Goal: Task Accomplishment & Management: Manage account settings

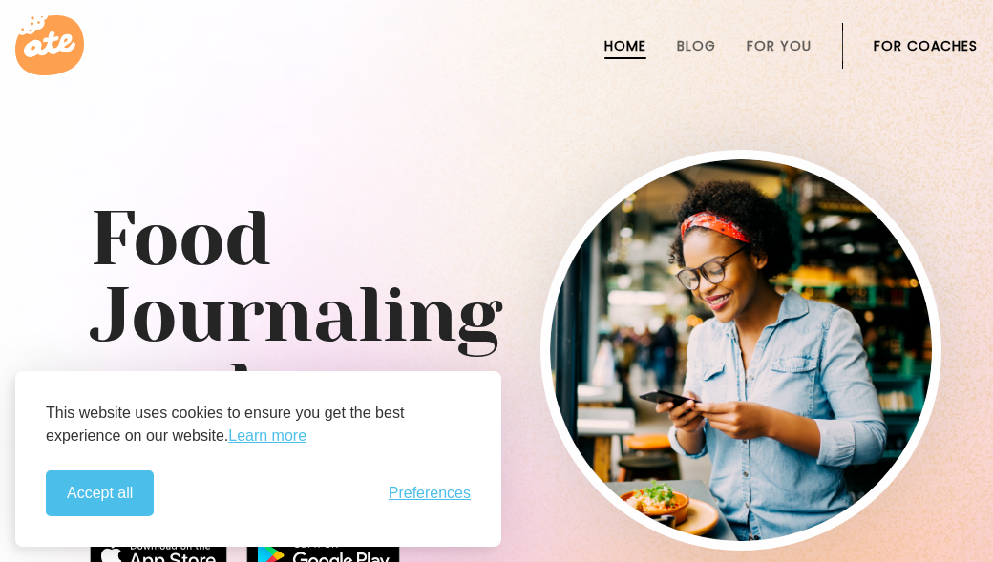
click at [911, 43] on link "For Coaches" at bounding box center [926, 45] width 104 height 15
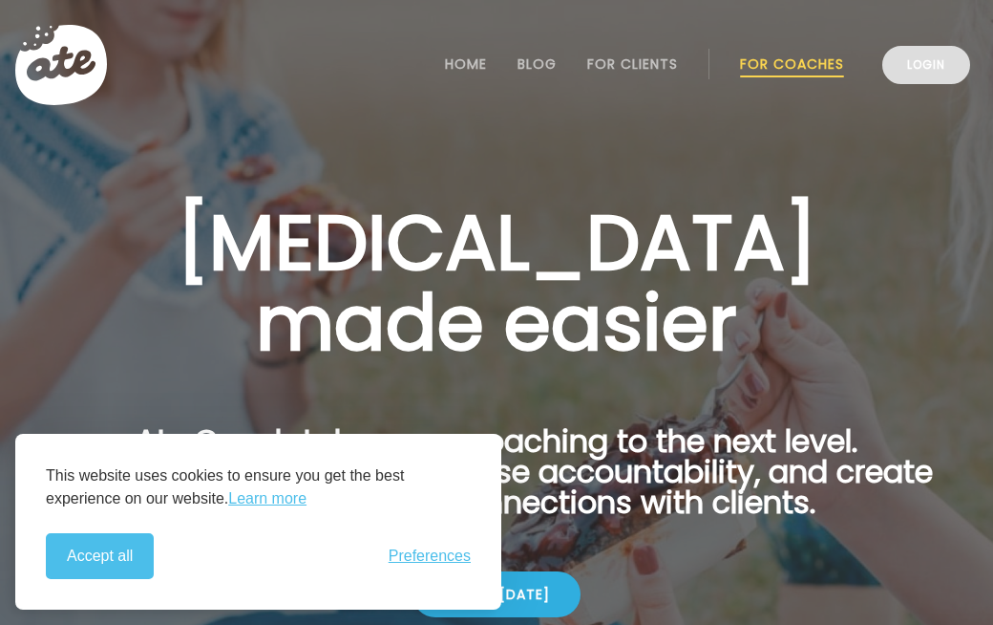
click at [903, 71] on link "Login" at bounding box center [926, 65] width 88 height 38
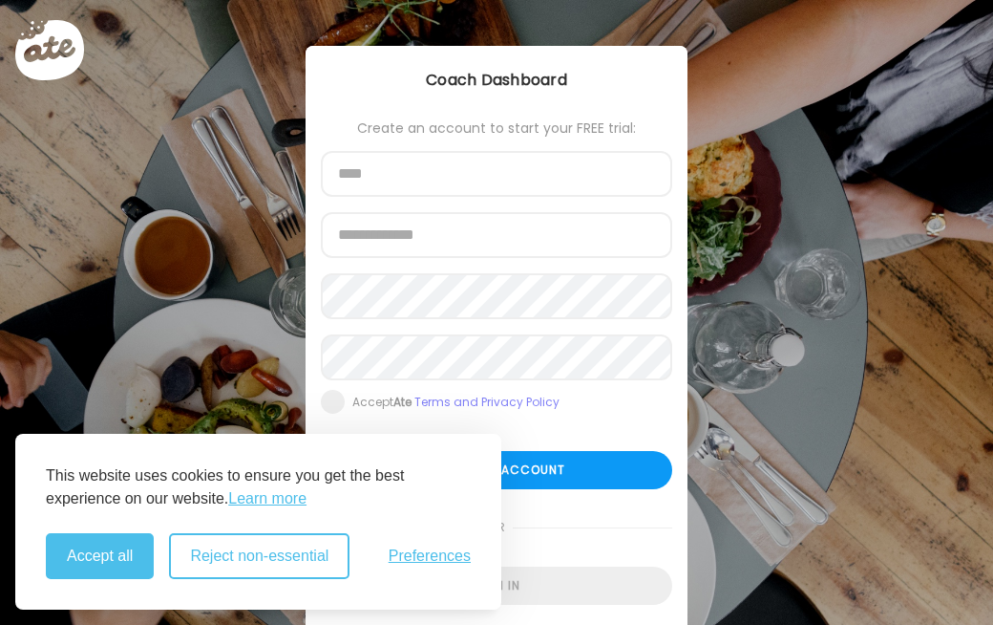
type input "**********"
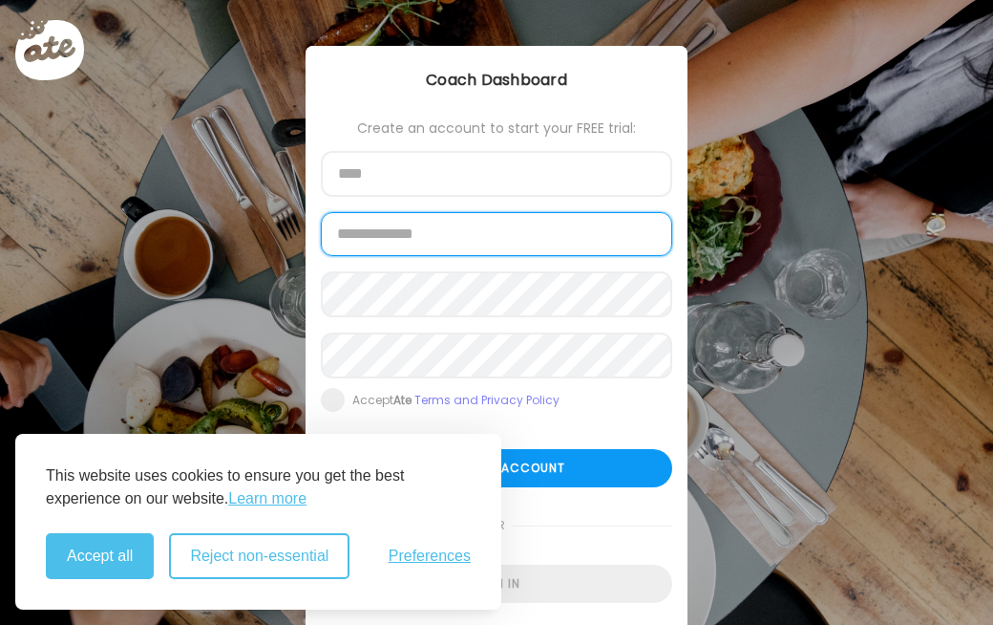
type input "**********"
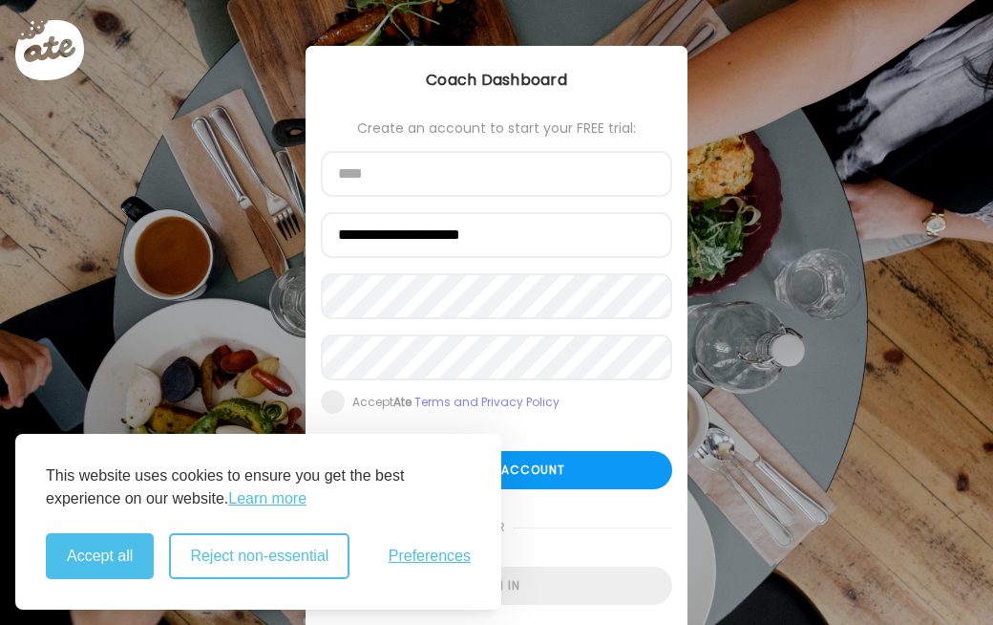
click at [287, 554] on div "Accept all Reject non-essential Preferences" at bounding box center [258, 556] width 425 height 46
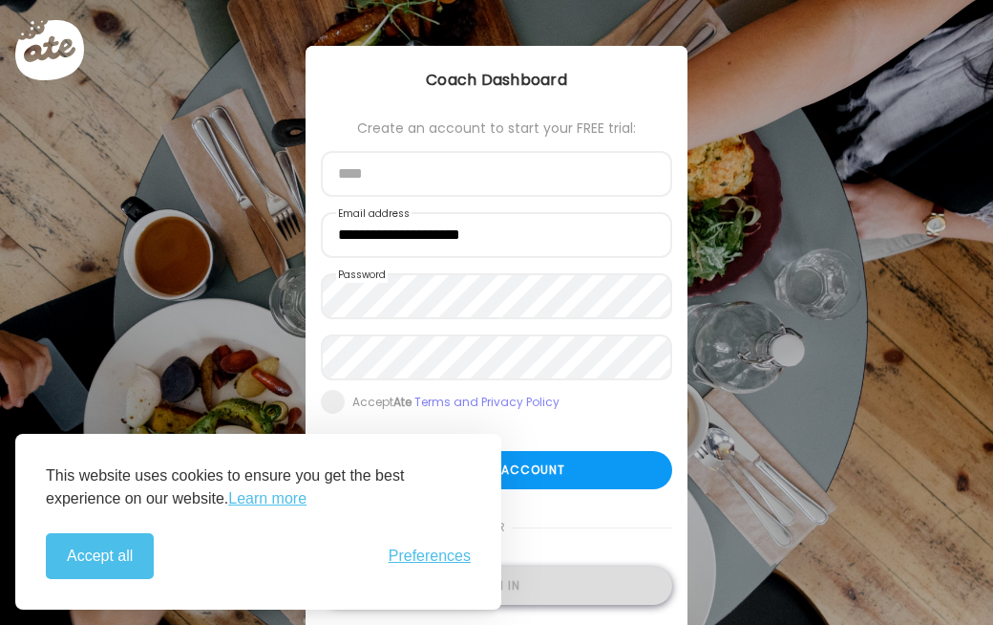
click at [587, 576] on div "Sign in" at bounding box center [496, 585] width 351 height 38
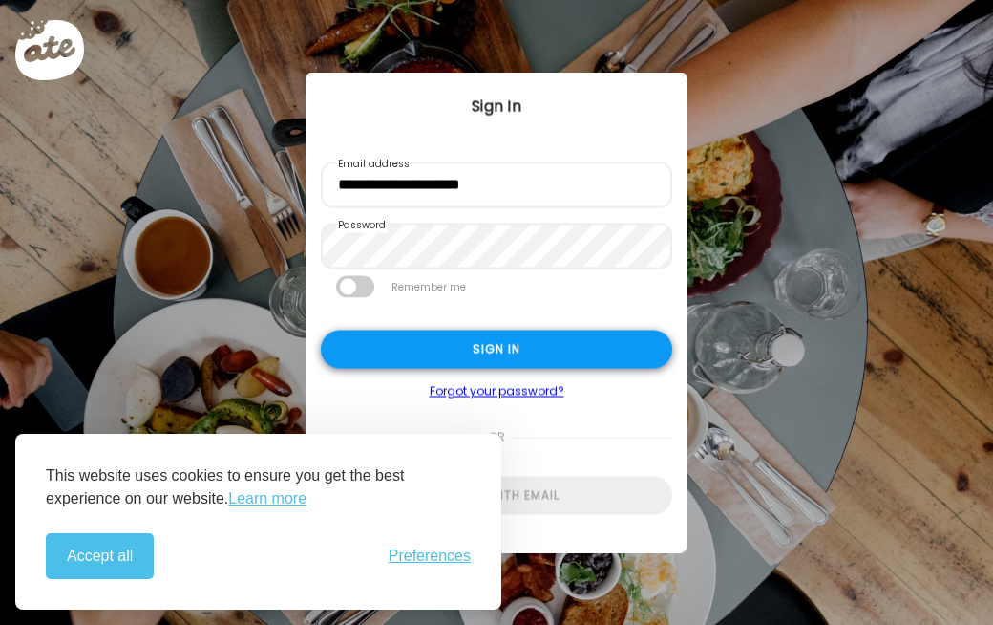
click at [592, 341] on div "Sign in" at bounding box center [496, 349] width 351 height 38
type input "**********"
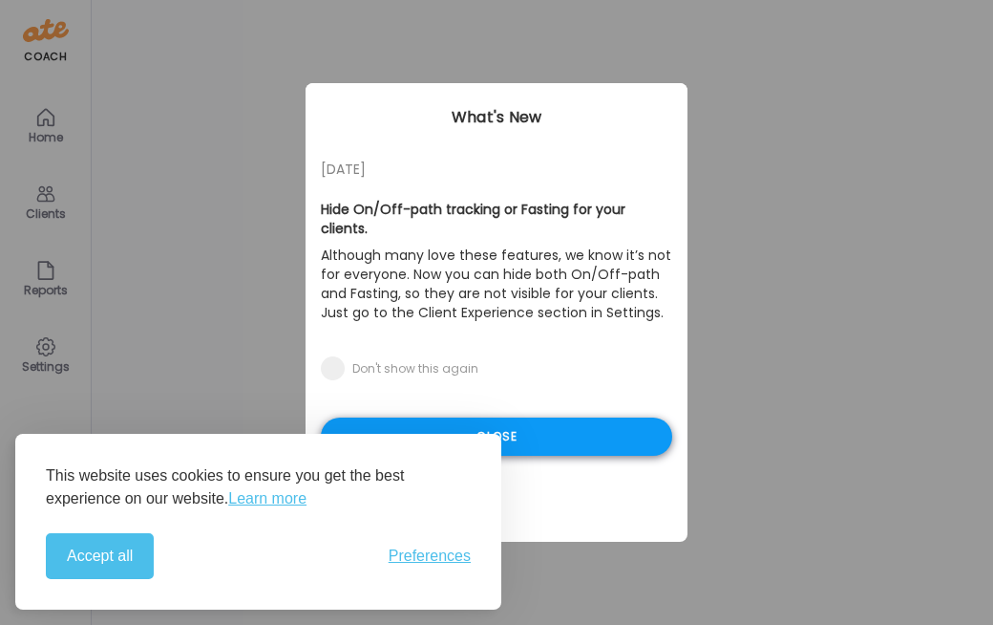
click at [536, 420] on div "Close" at bounding box center [496, 436] width 351 height 38
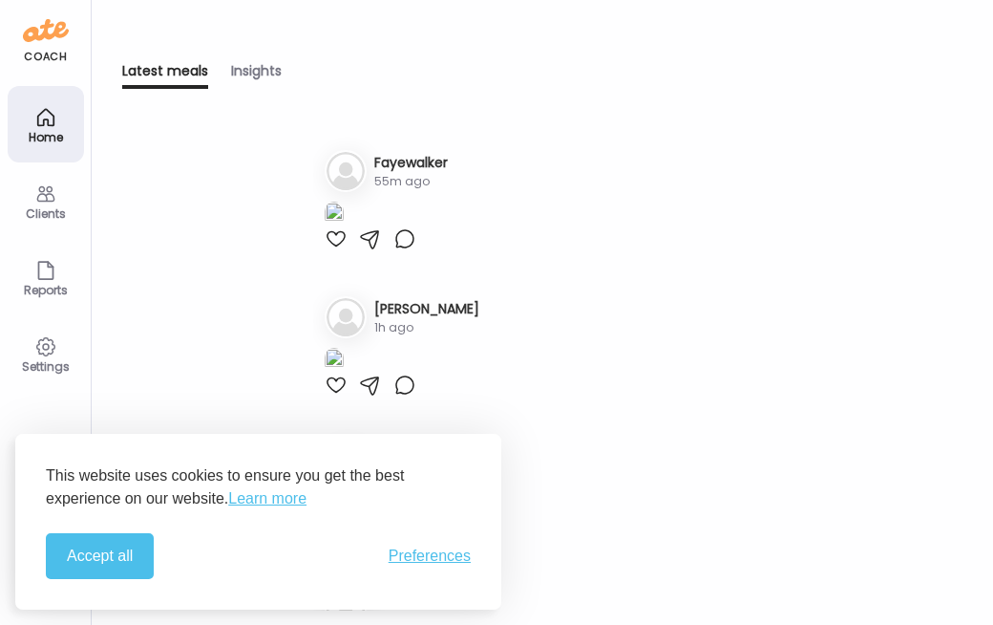
click at [53, 207] on div "Clients" at bounding box center [45, 213] width 69 height 12
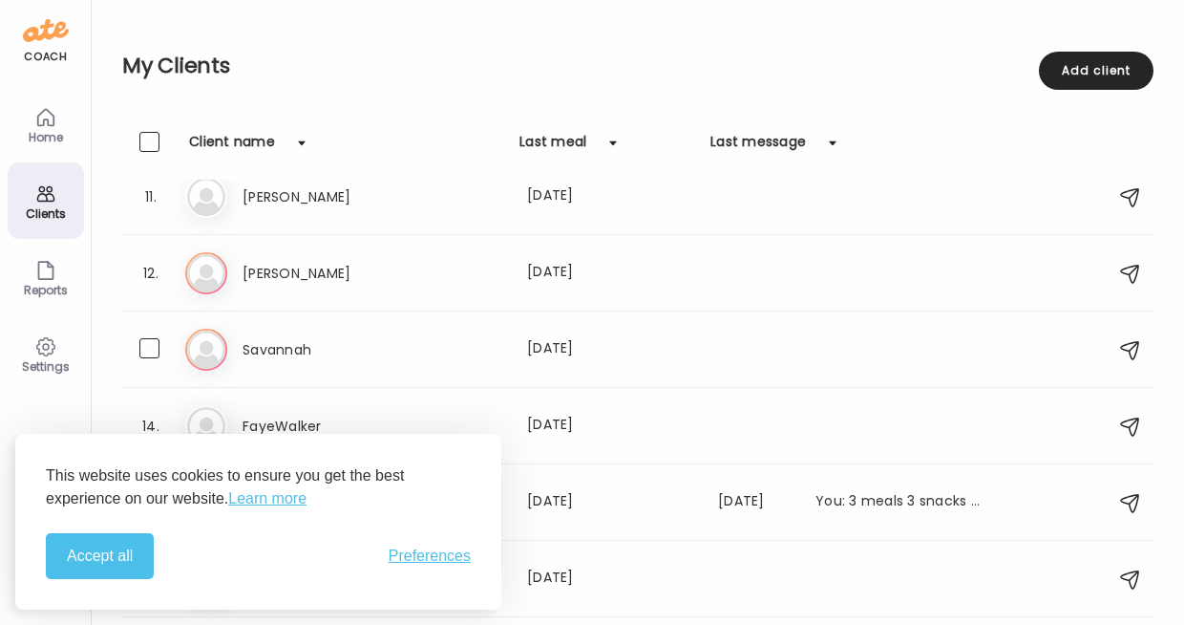
scroll to position [783, 0]
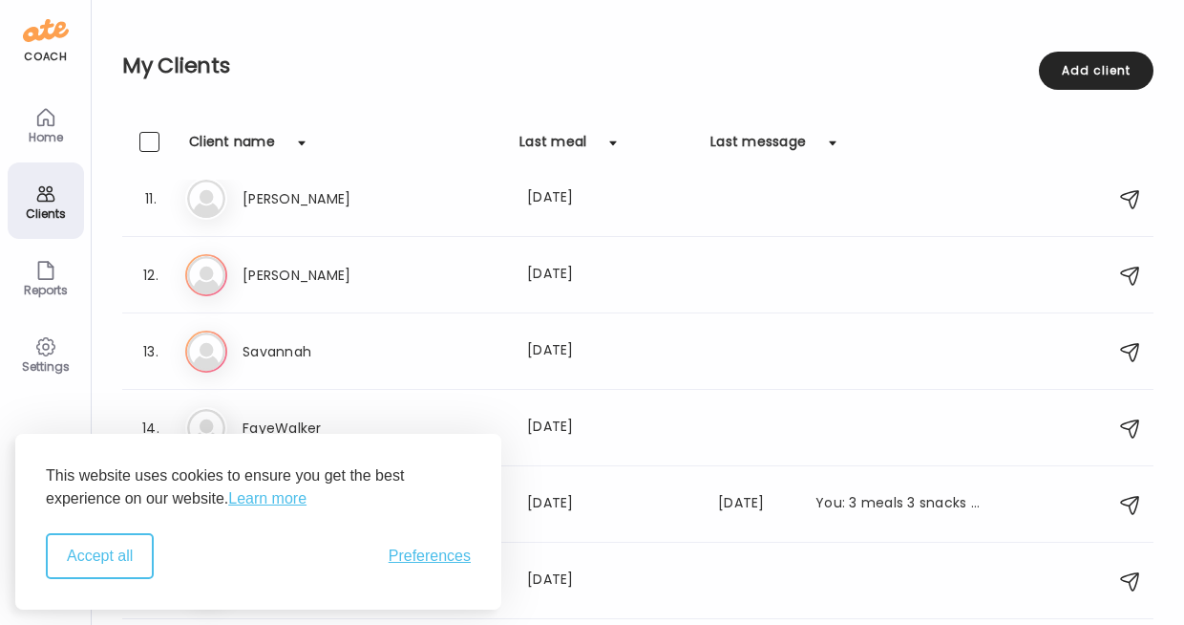
click at [116, 561] on button "Accept all" at bounding box center [100, 556] width 108 height 46
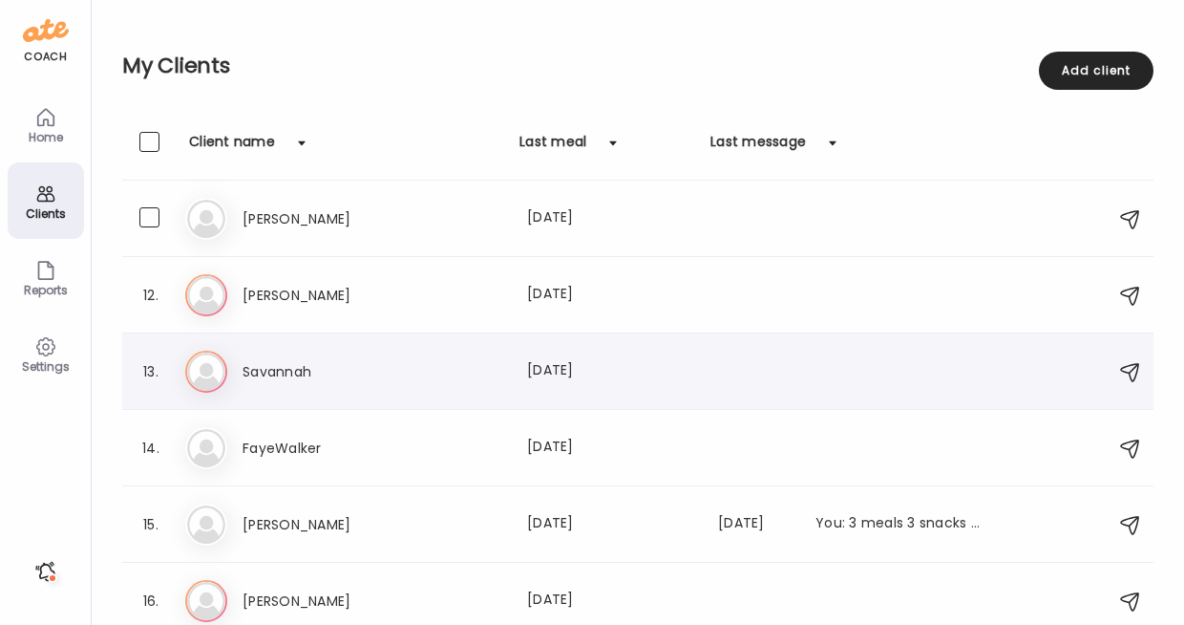
scroll to position [764, 0]
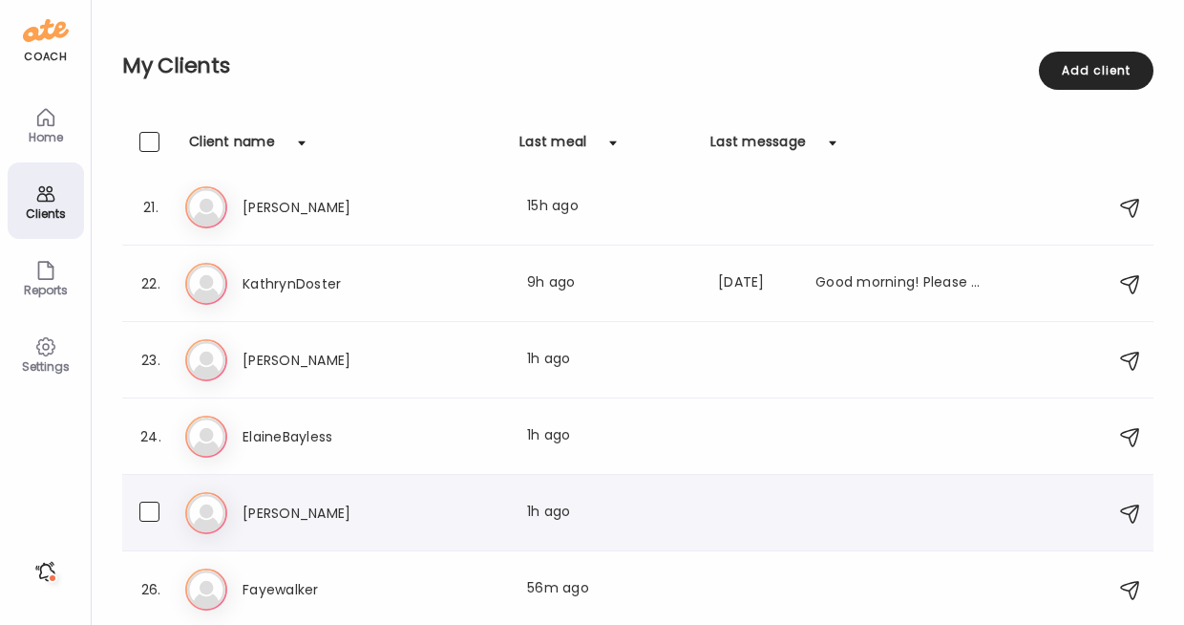
click at [338, 513] on h3 "[PERSON_NAME]" at bounding box center [327, 512] width 168 height 23
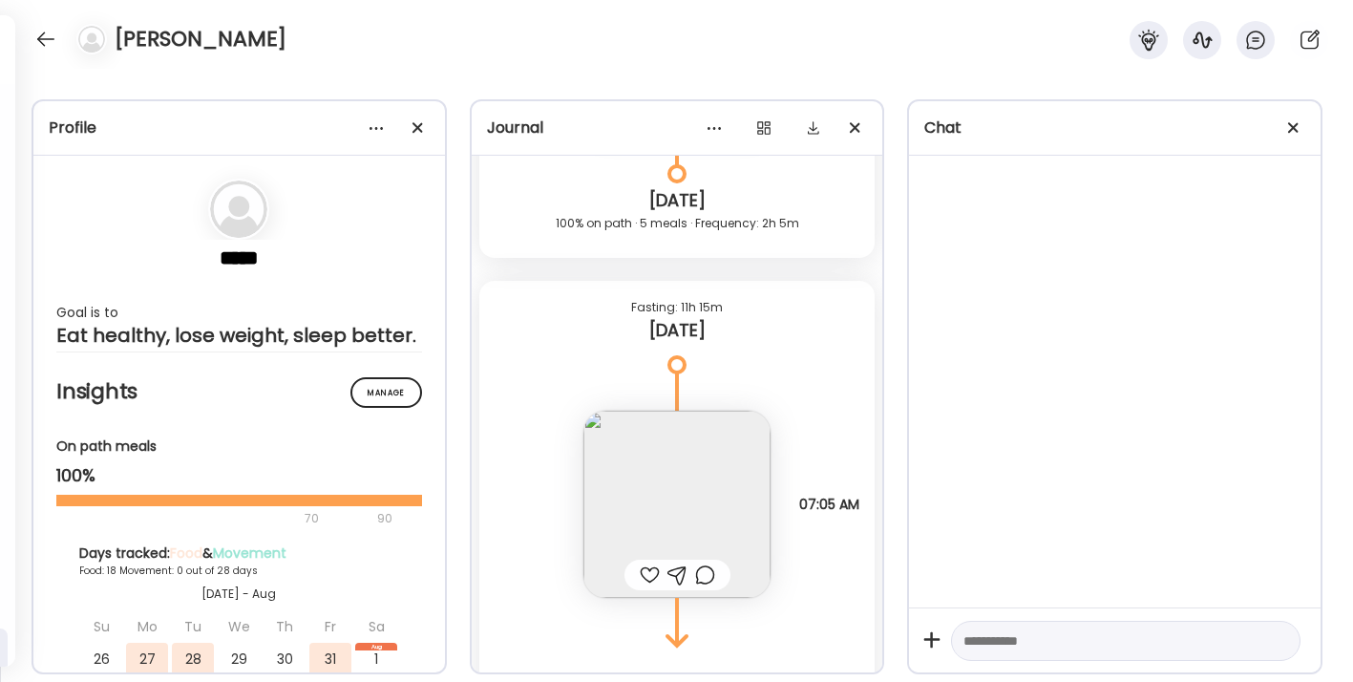
scroll to position [754, 0]
click at [992, 132] on div at bounding box center [1294, 128] width 38 height 38
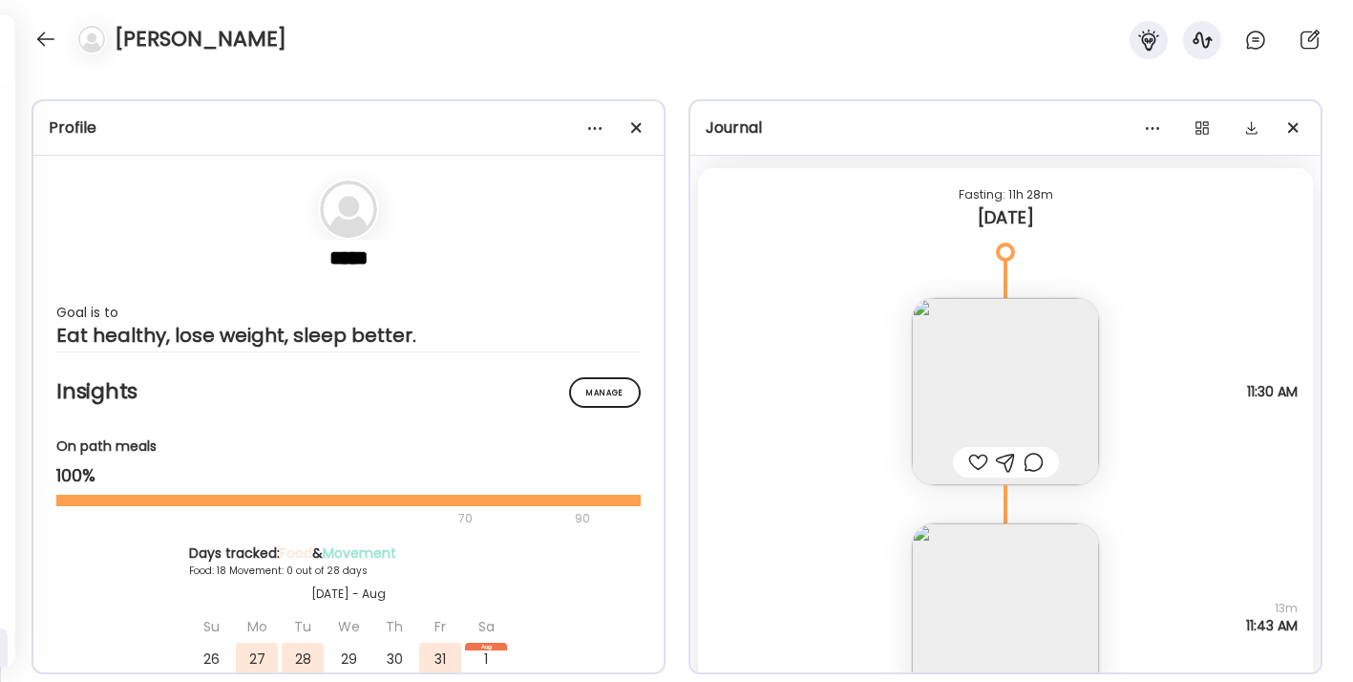
scroll to position [31267, 0]
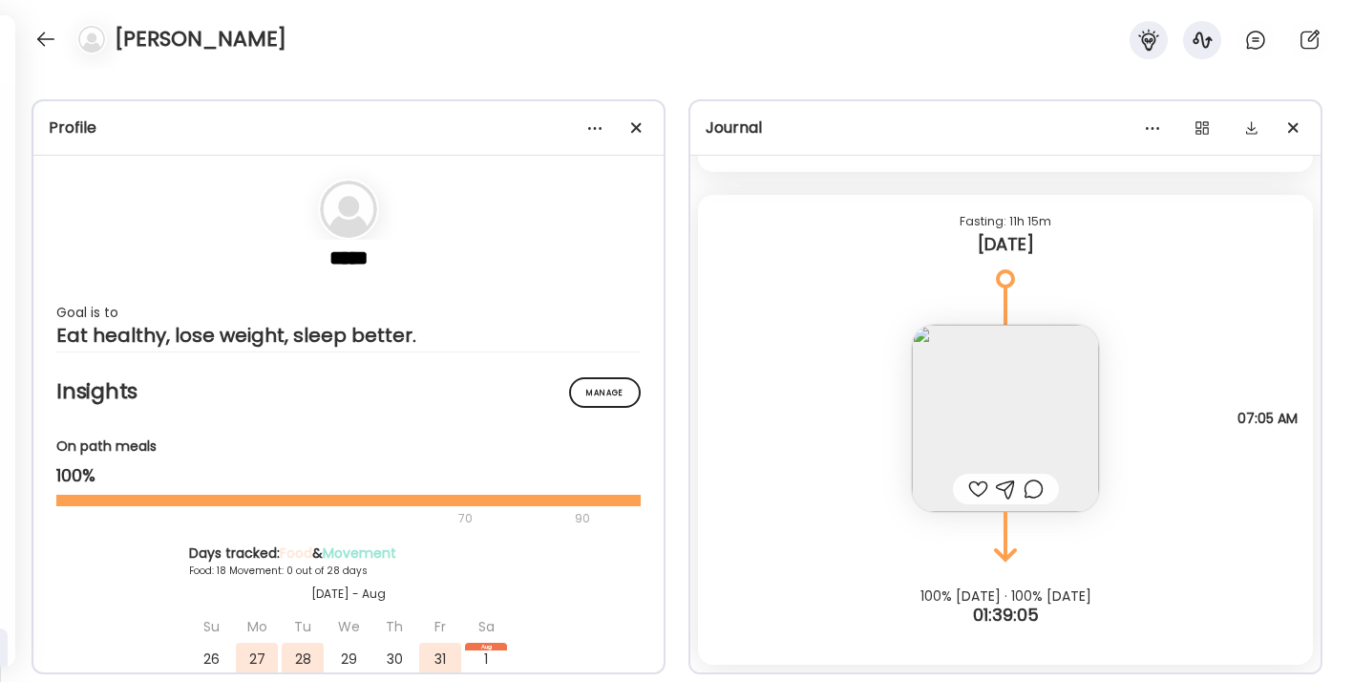
click at [987, 410] on img at bounding box center [1005, 418] width 187 height 187
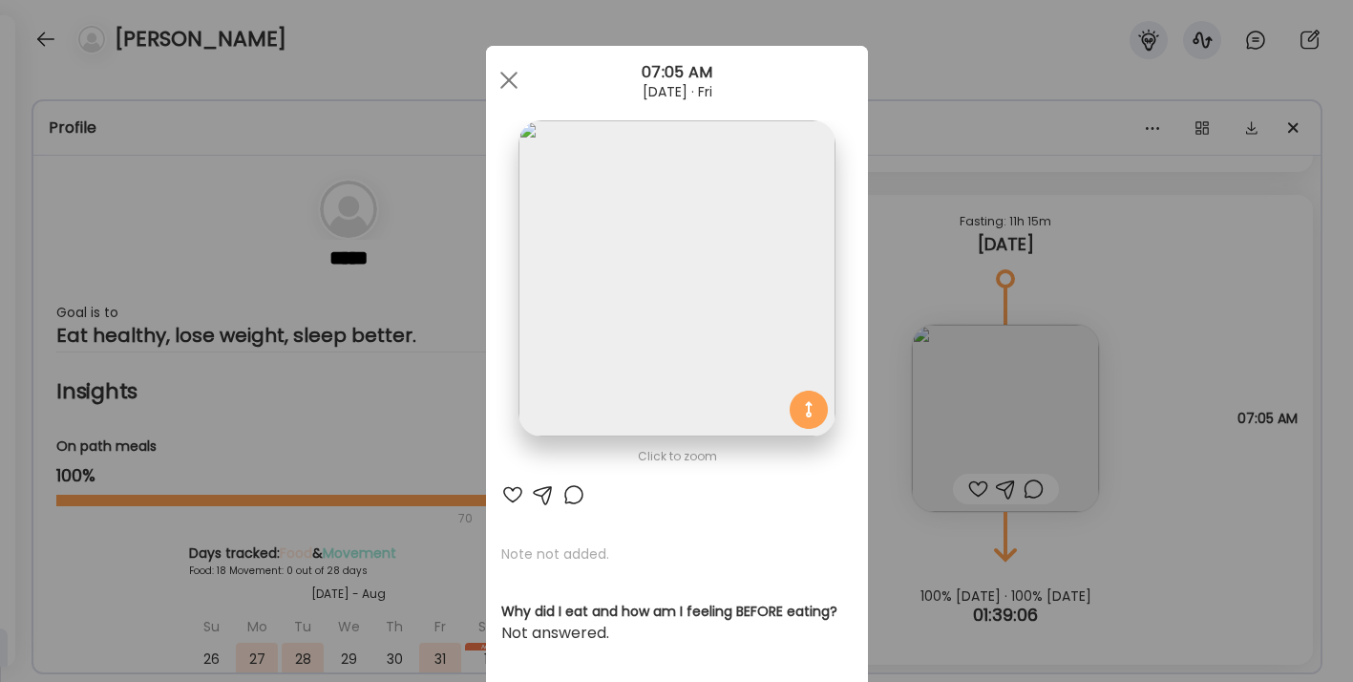
click at [733, 317] on img at bounding box center [677, 278] width 316 height 316
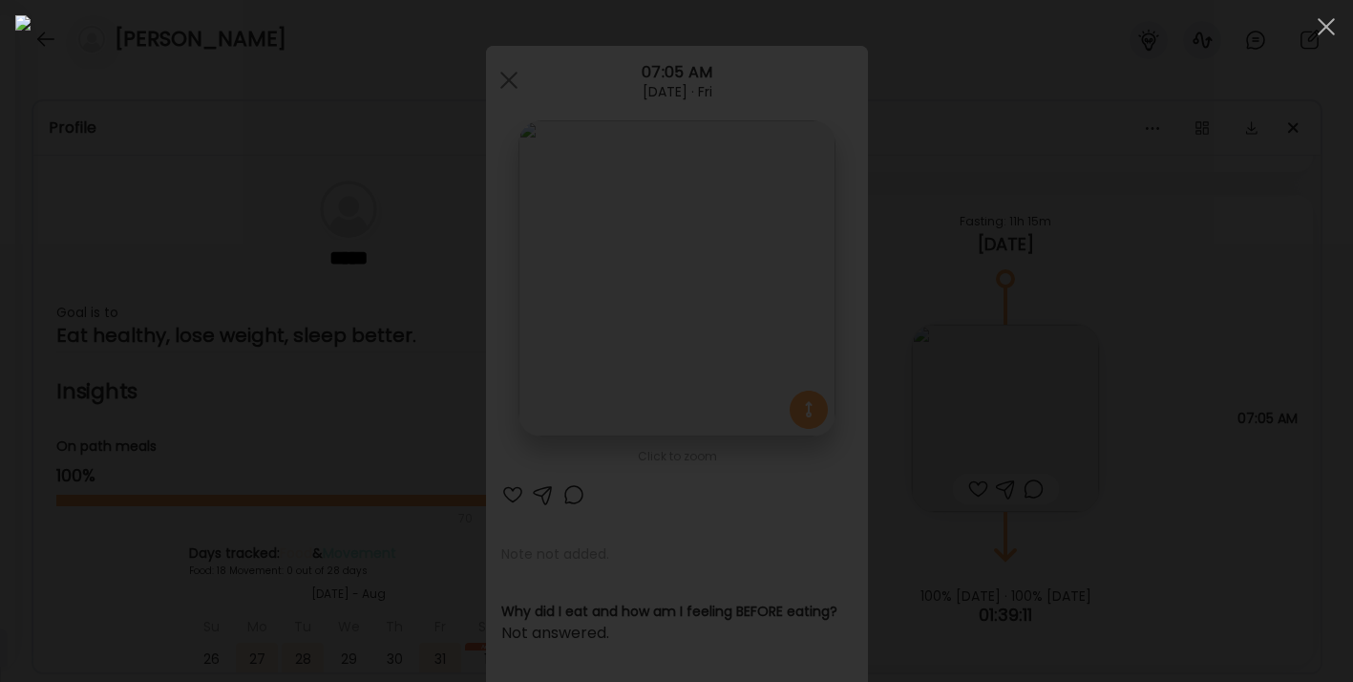
click at [992, 555] on div at bounding box center [676, 340] width 1323 height 651
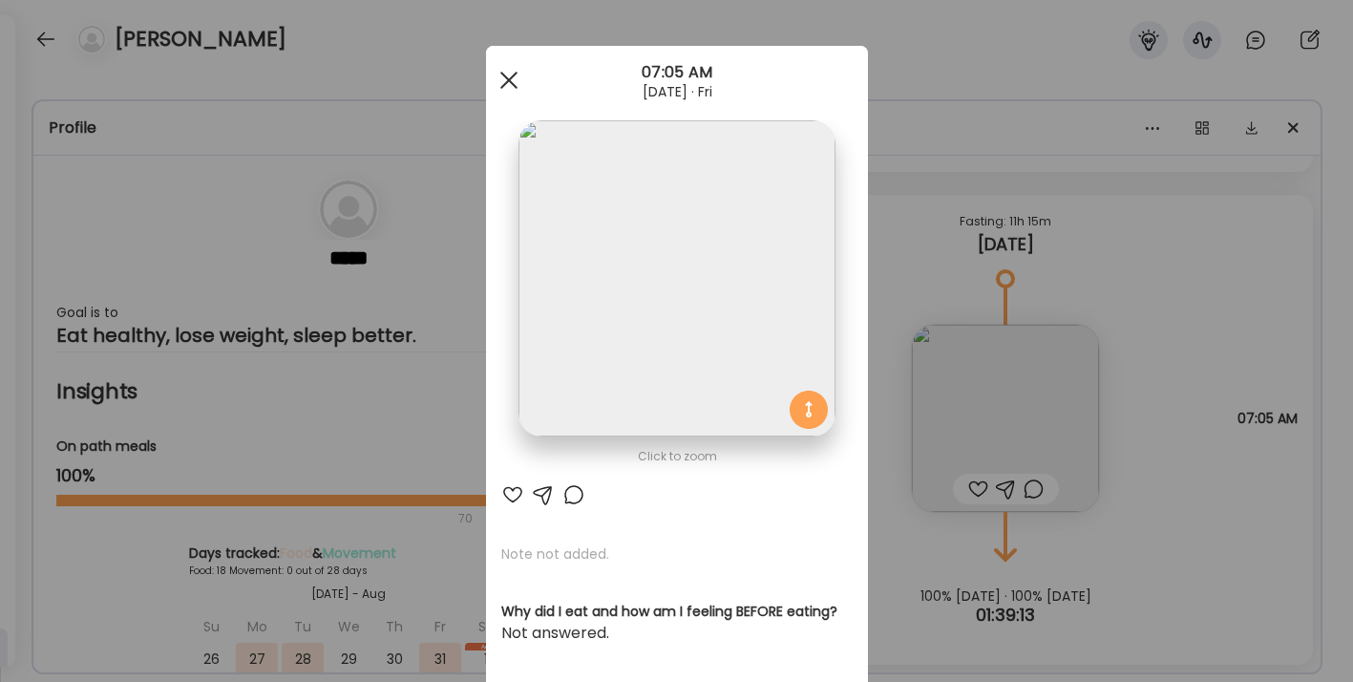
click at [512, 75] on span at bounding box center [507, 80] width 17 height 17
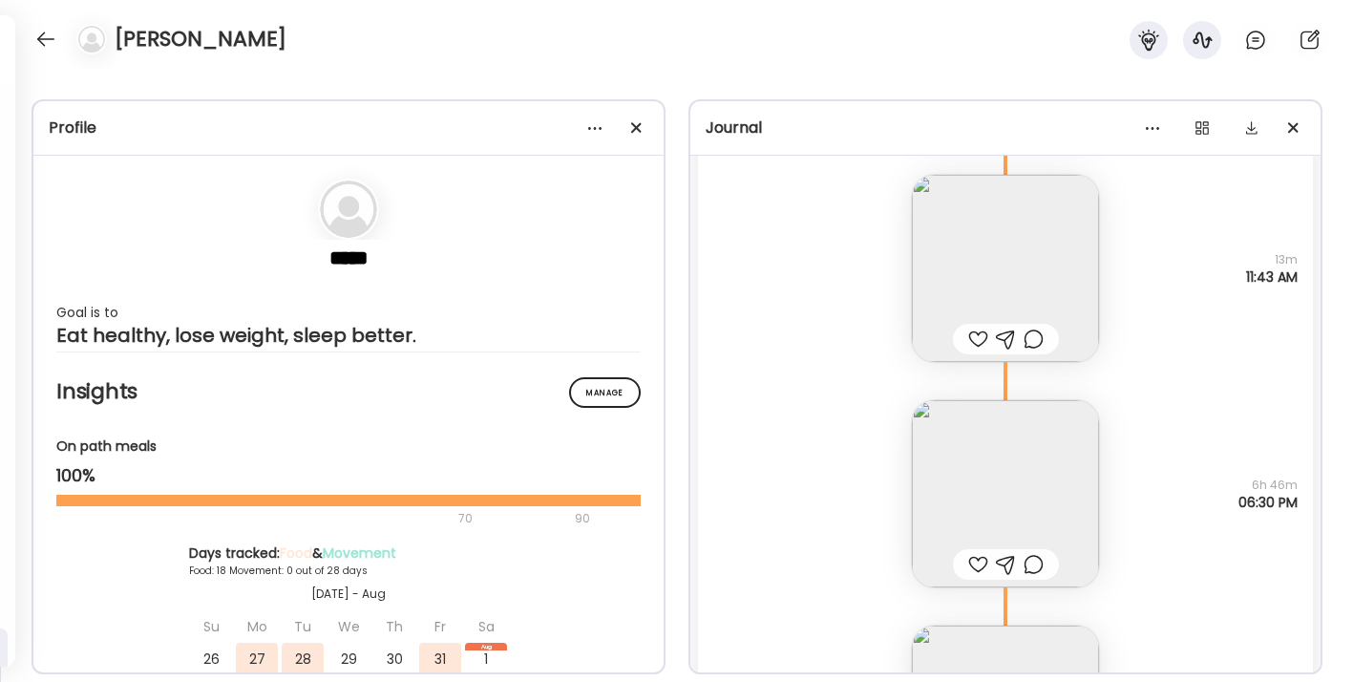
scroll to position [30274, 0]
click at [992, 507] on img at bounding box center [1005, 490] width 187 height 187
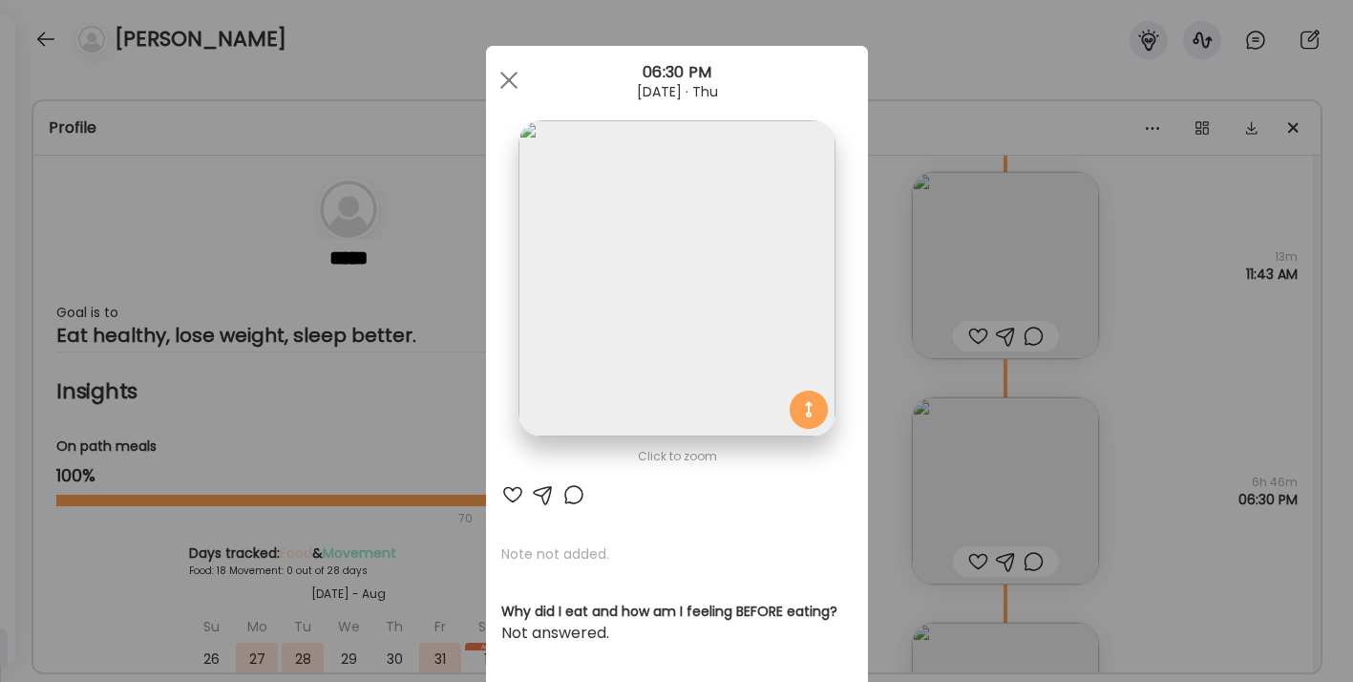
click at [622, 282] on img at bounding box center [677, 278] width 316 height 316
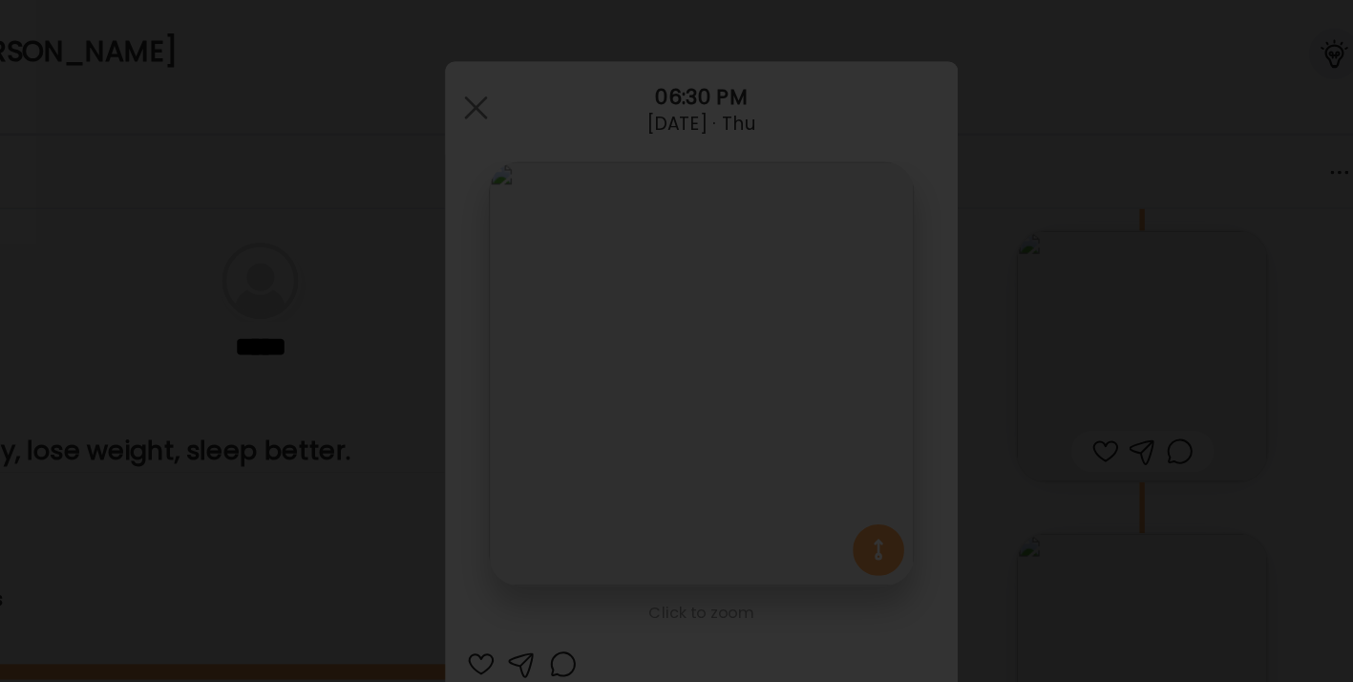
click at [992, 112] on div at bounding box center [676, 340] width 1323 height 651
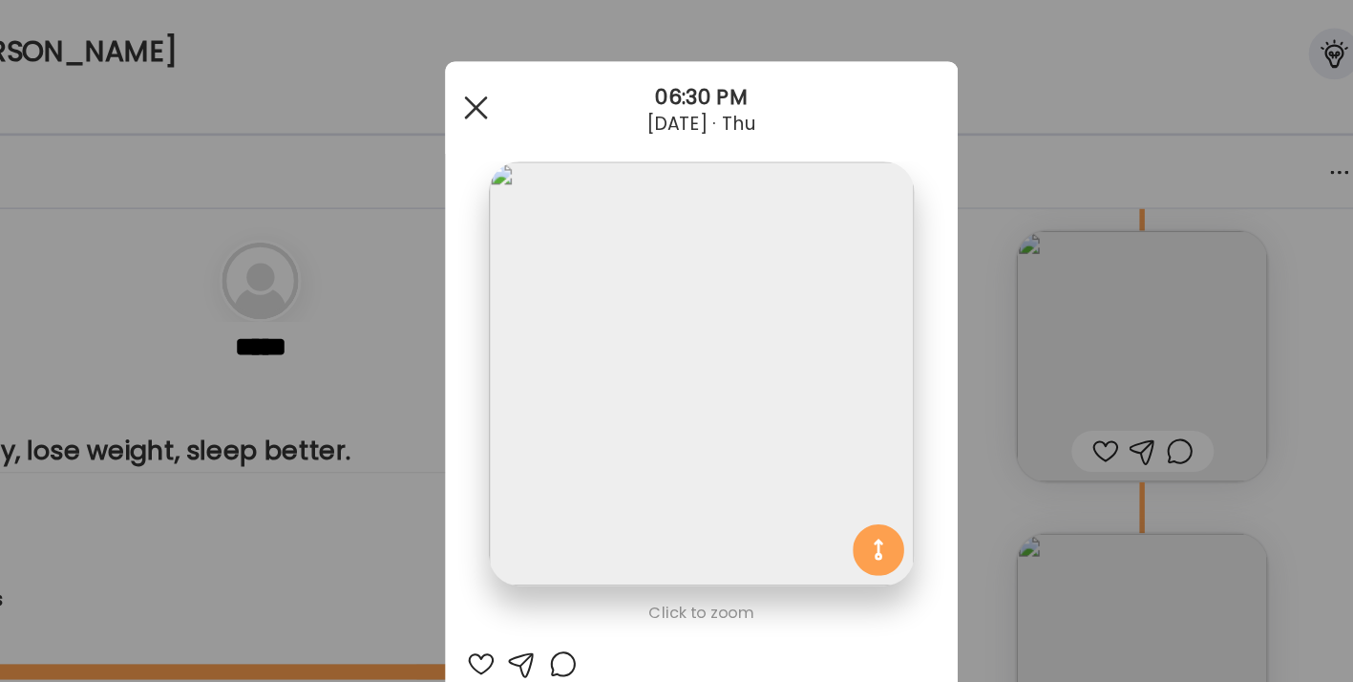
click at [512, 74] on span at bounding box center [507, 80] width 17 height 17
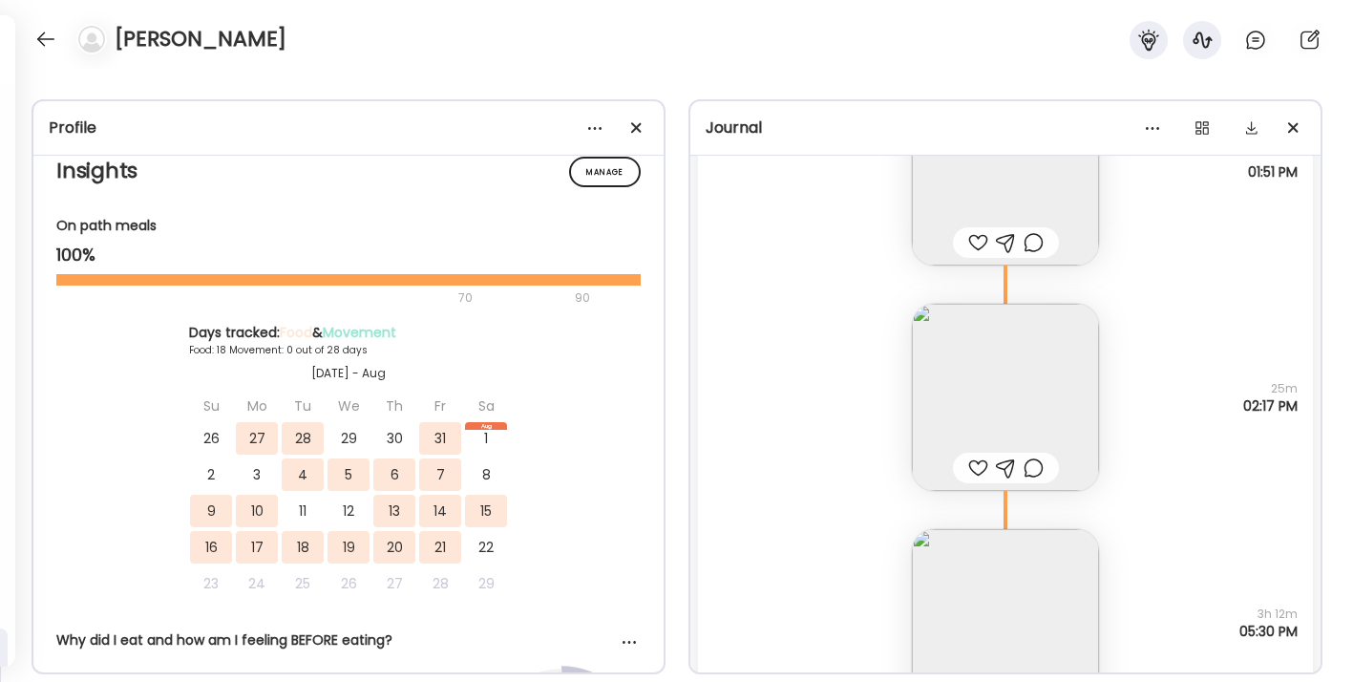
scroll to position [19071, 0]
click at [992, 413] on img at bounding box center [1005, 399] width 187 height 187
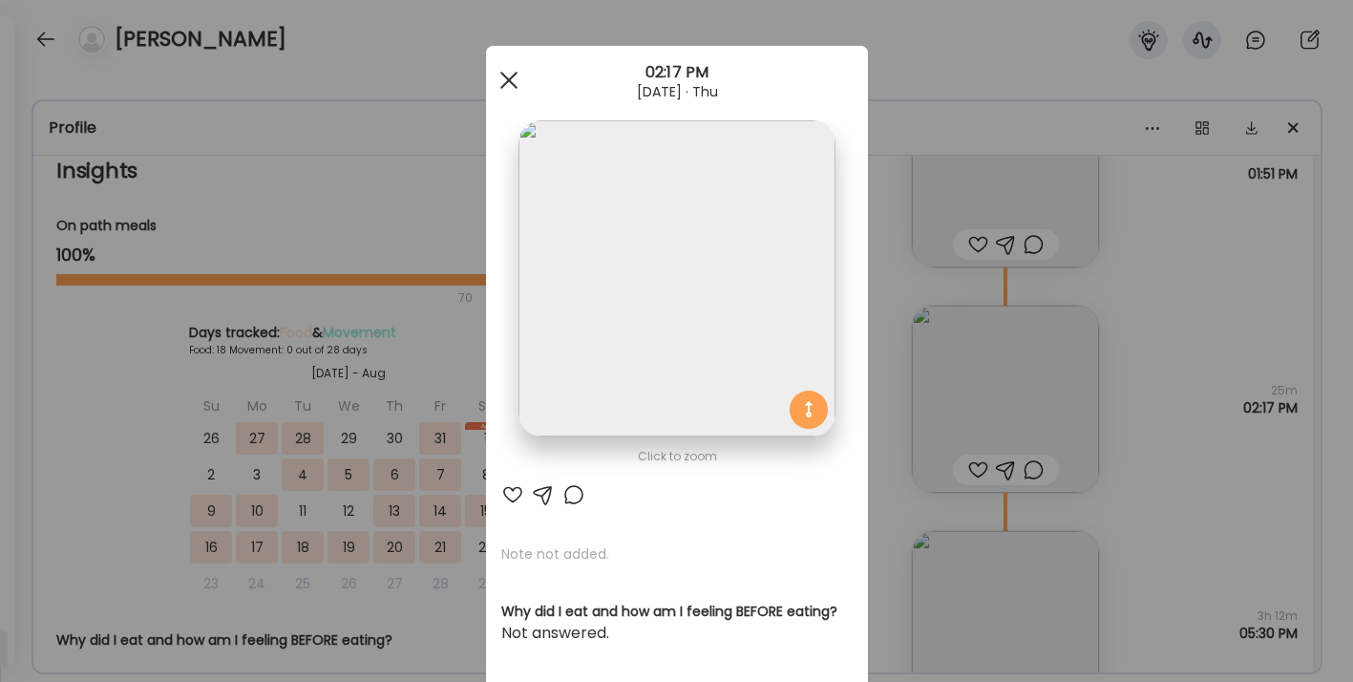
click at [510, 81] on span at bounding box center [507, 80] width 17 height 17
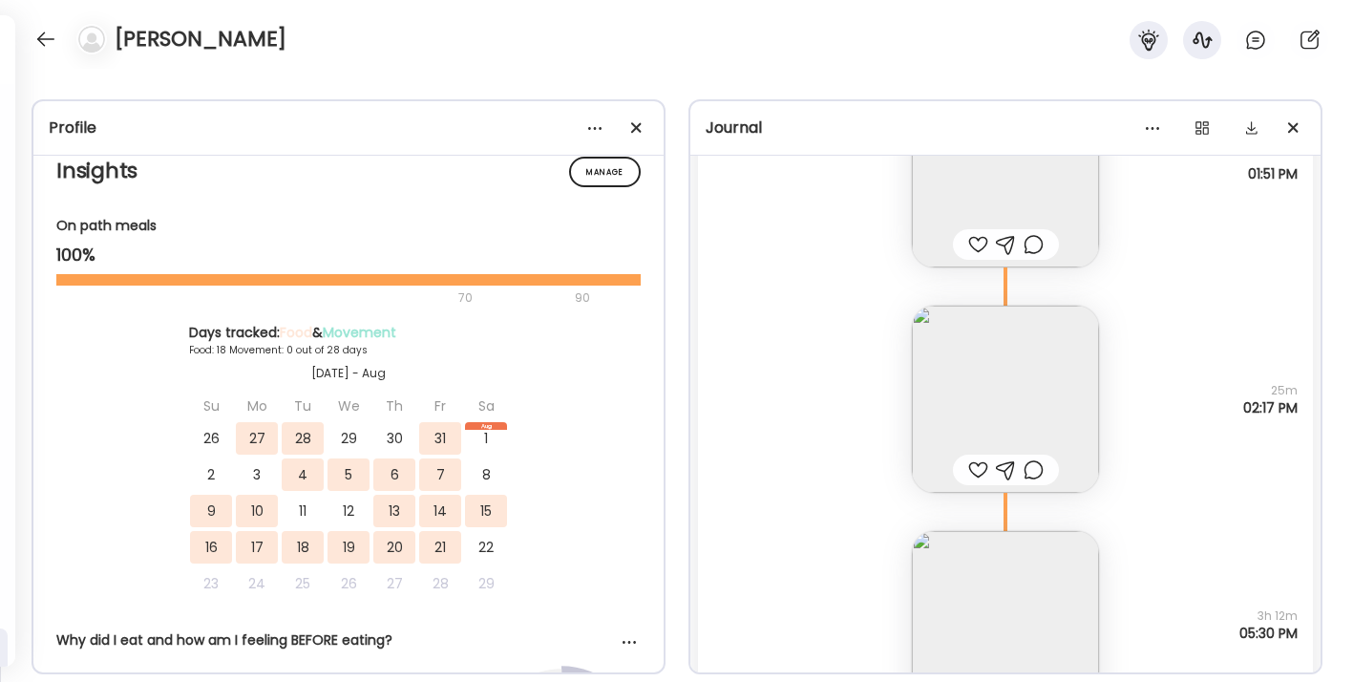
scroll to position [18995, 0]
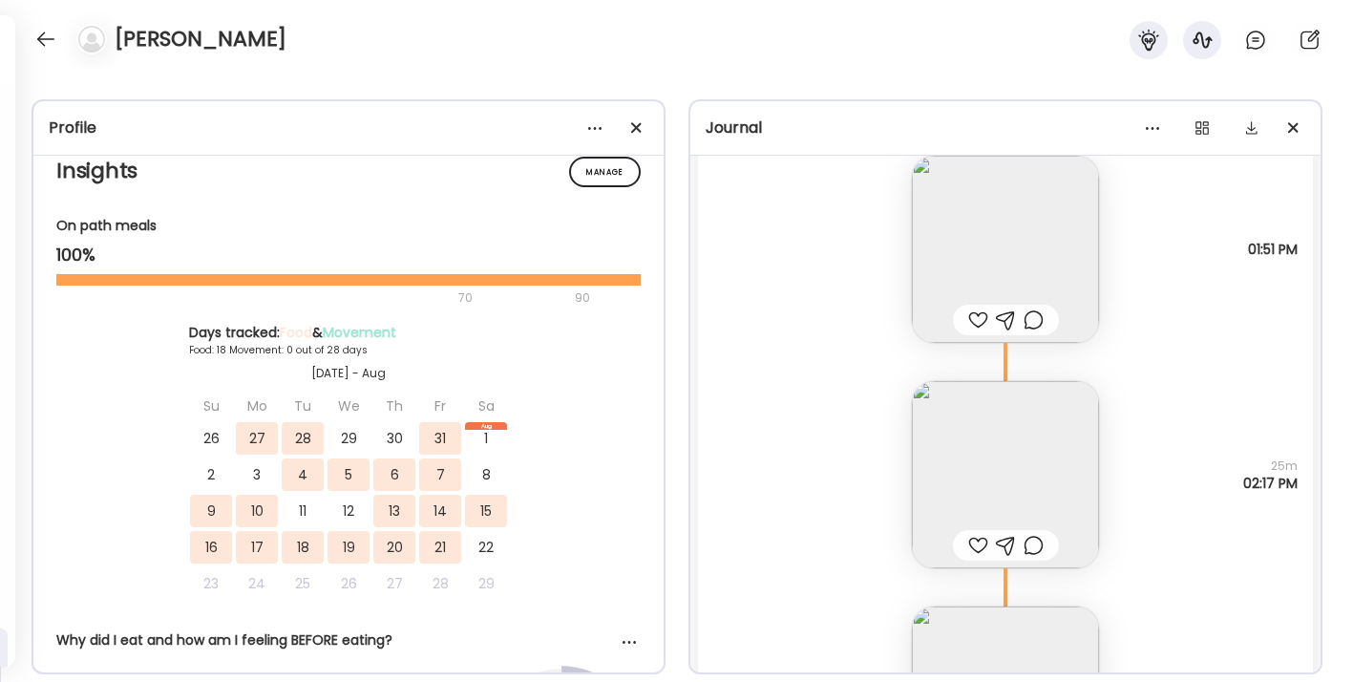
click at [992, 244] on img at bounding box center [1005, 249] width 187 height 187
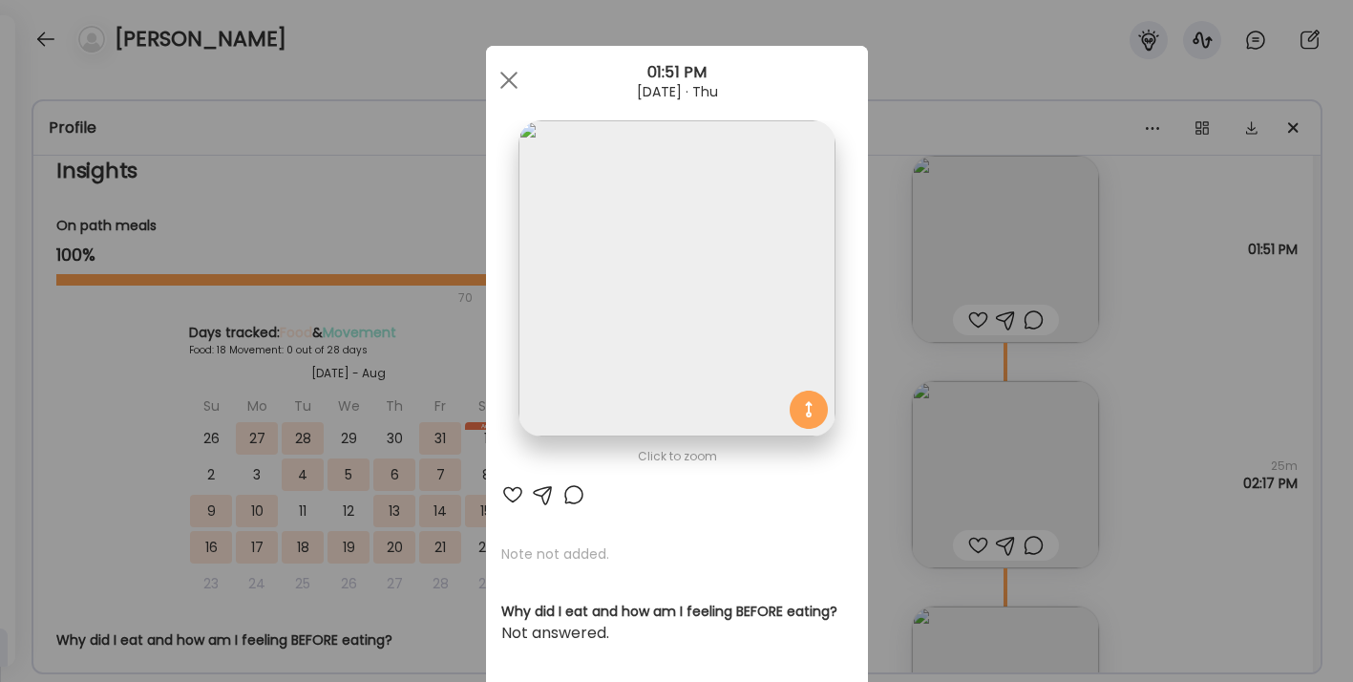
click at [664, 302] on img at bounding box center [677, 278] width 316 height 316
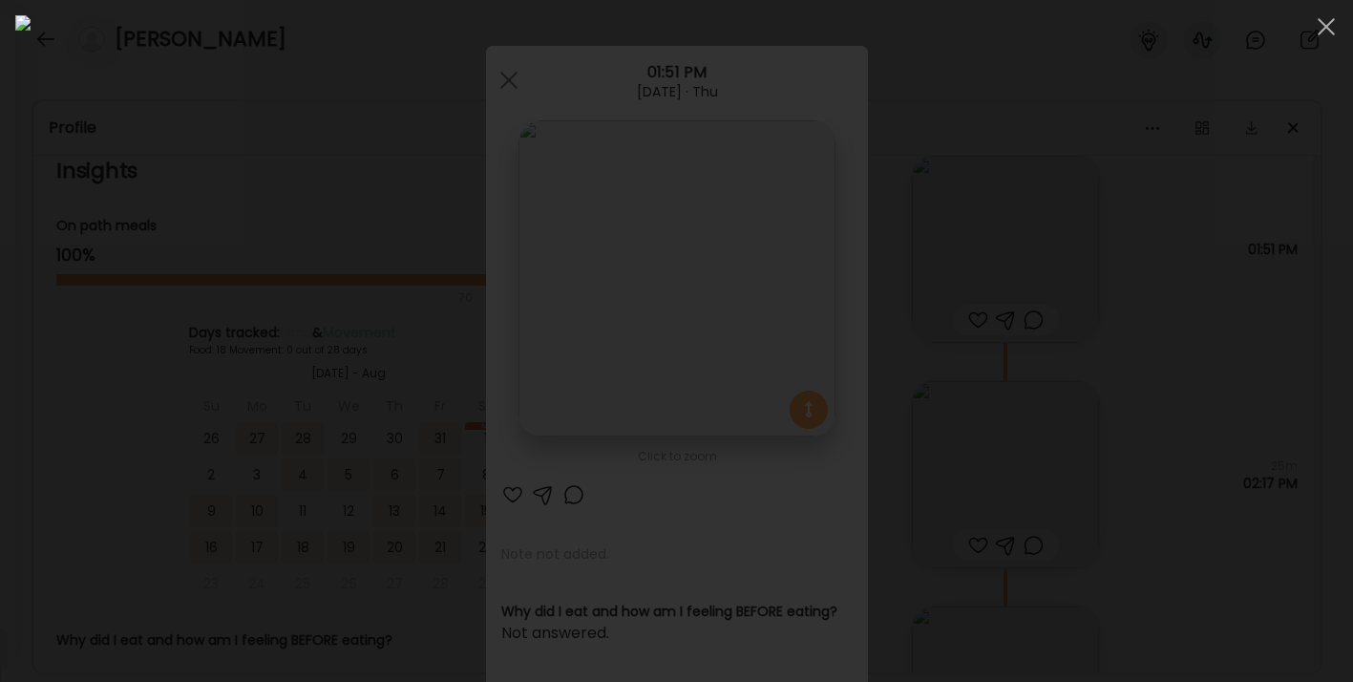
click at [992, 331] on div at bounding box center [676, 340] width 1323 height 651
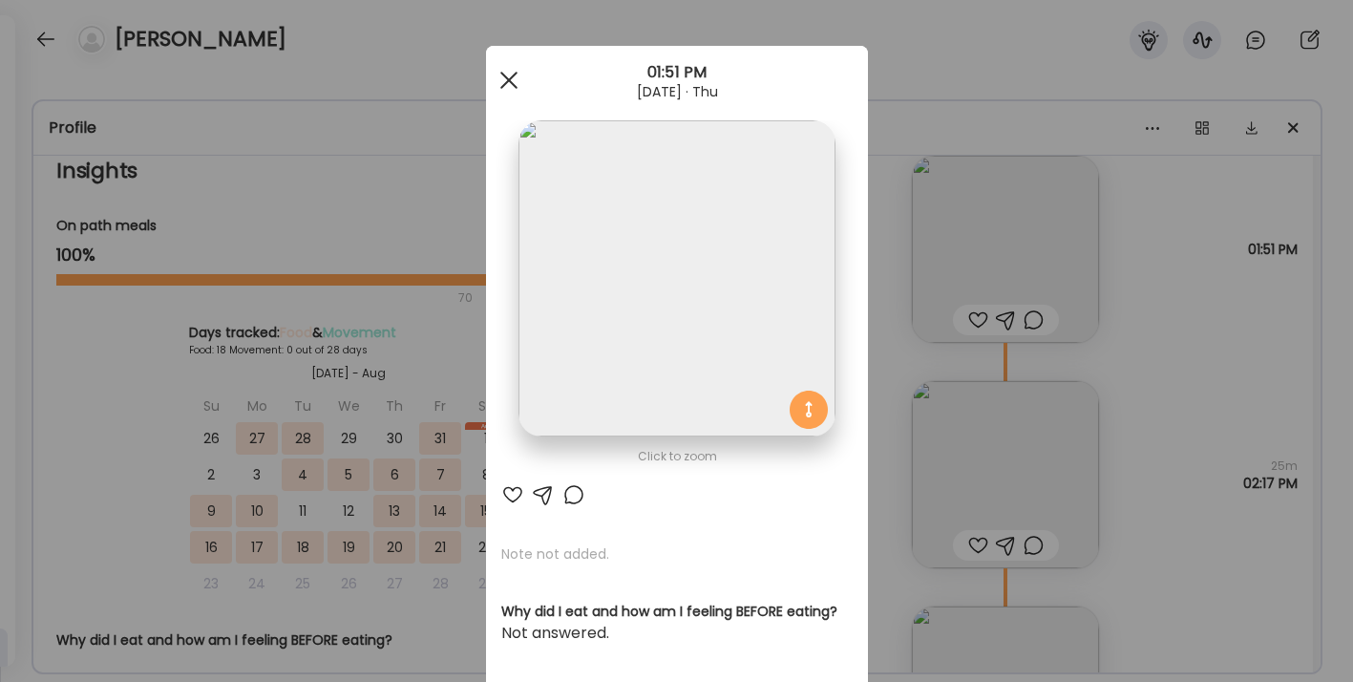
click at [505, 85] on div at bounding box center [509, 80] width 38 height 38
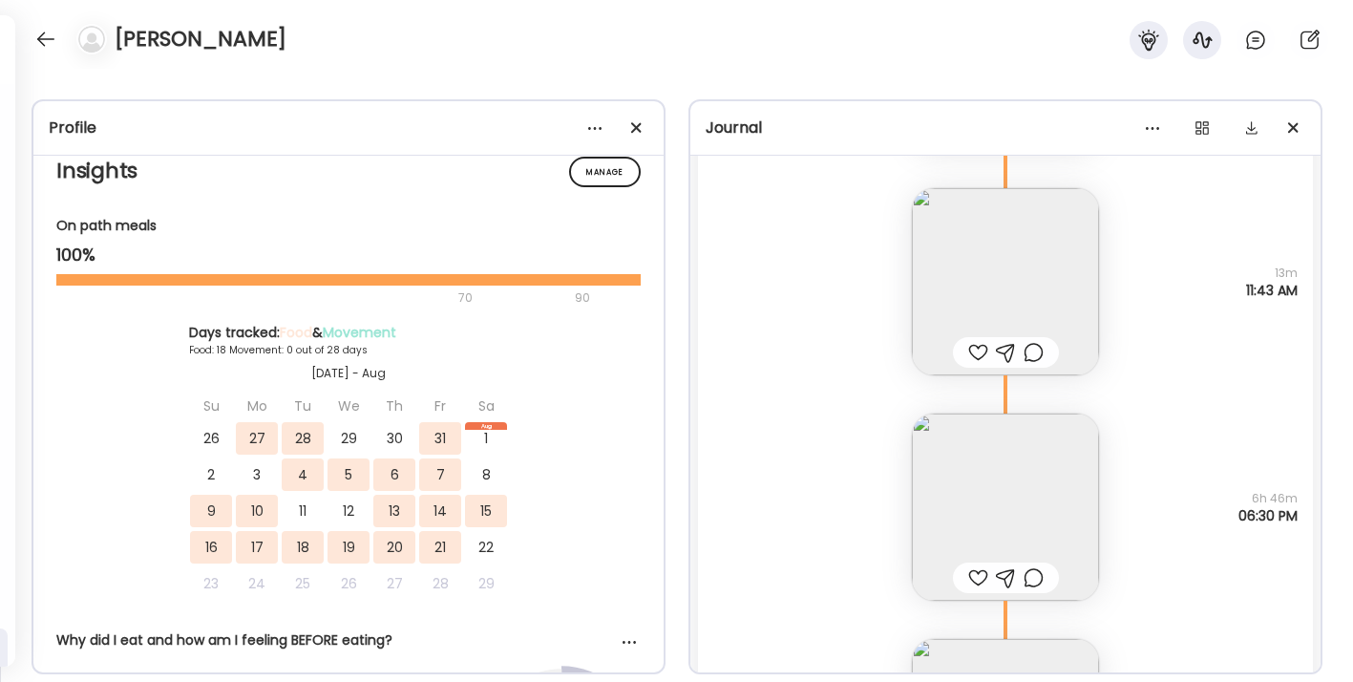
scroll to position [30381, 0]
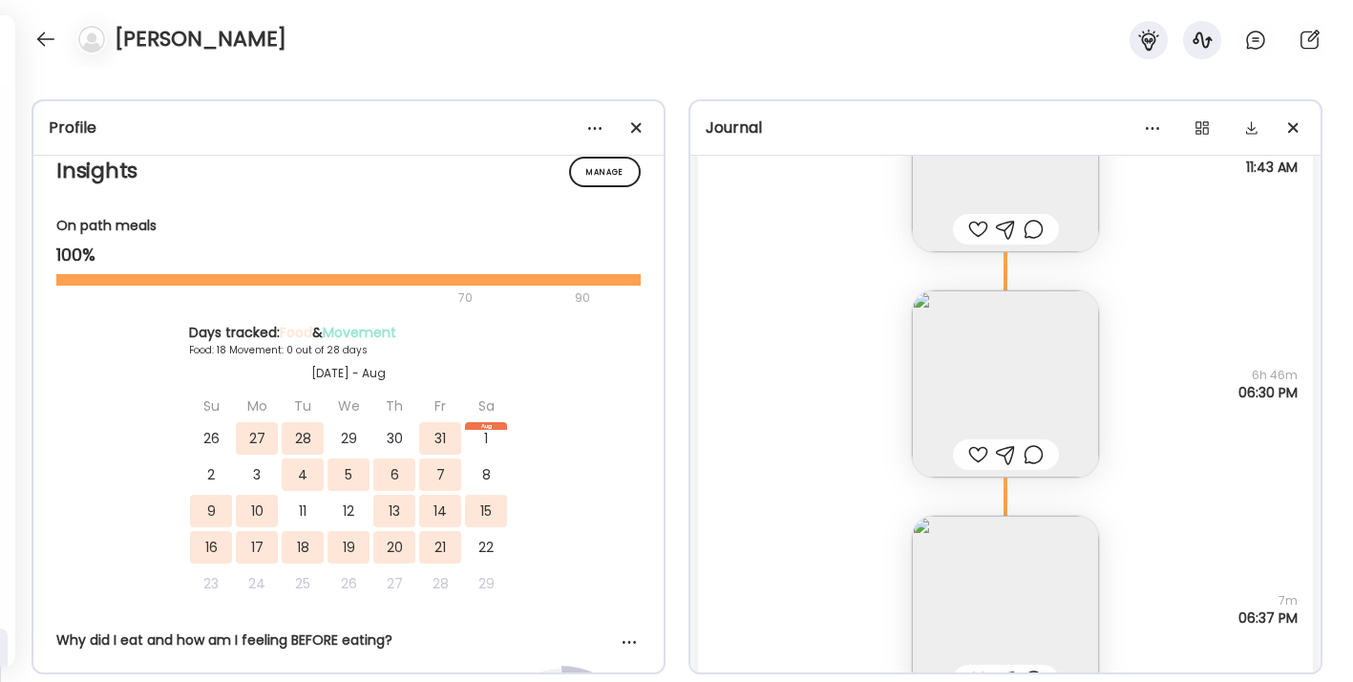
click at [992, 372] on img at bounding box center [1005, 383] width 187 height 187
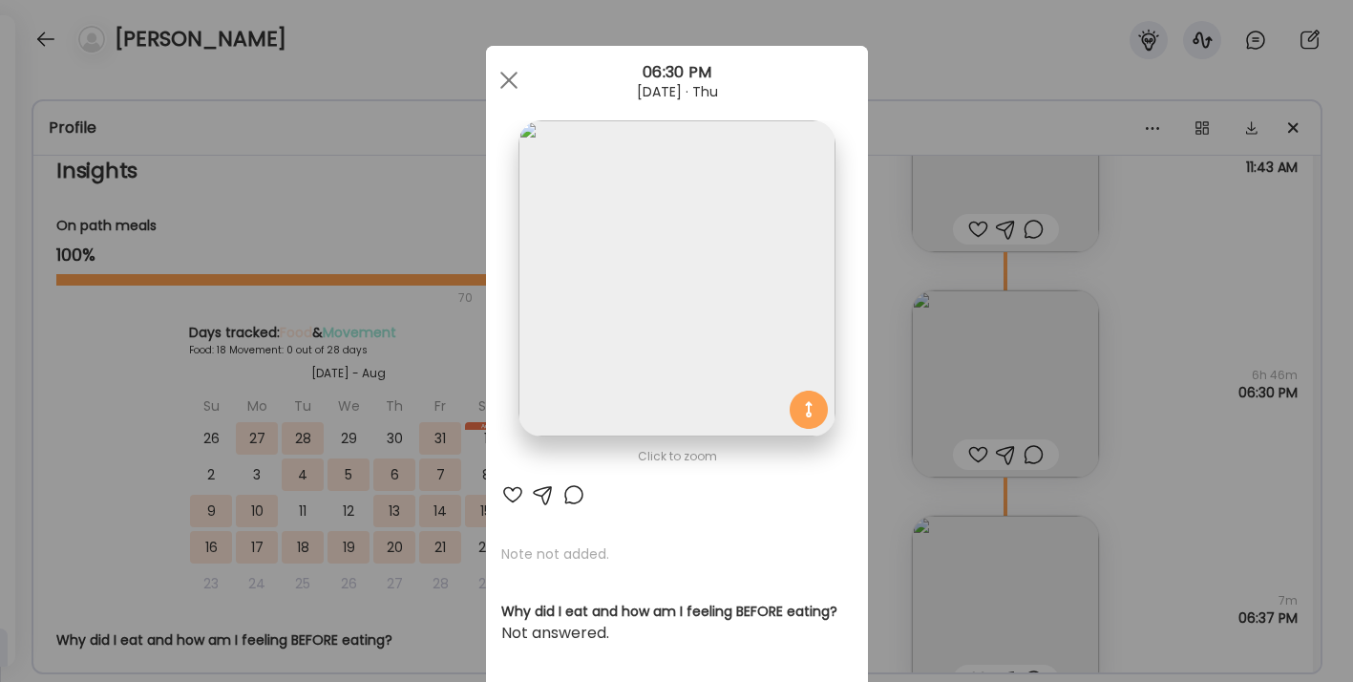
click at [692, 254] on img at bounding box center [677, 278] width 316 height 316
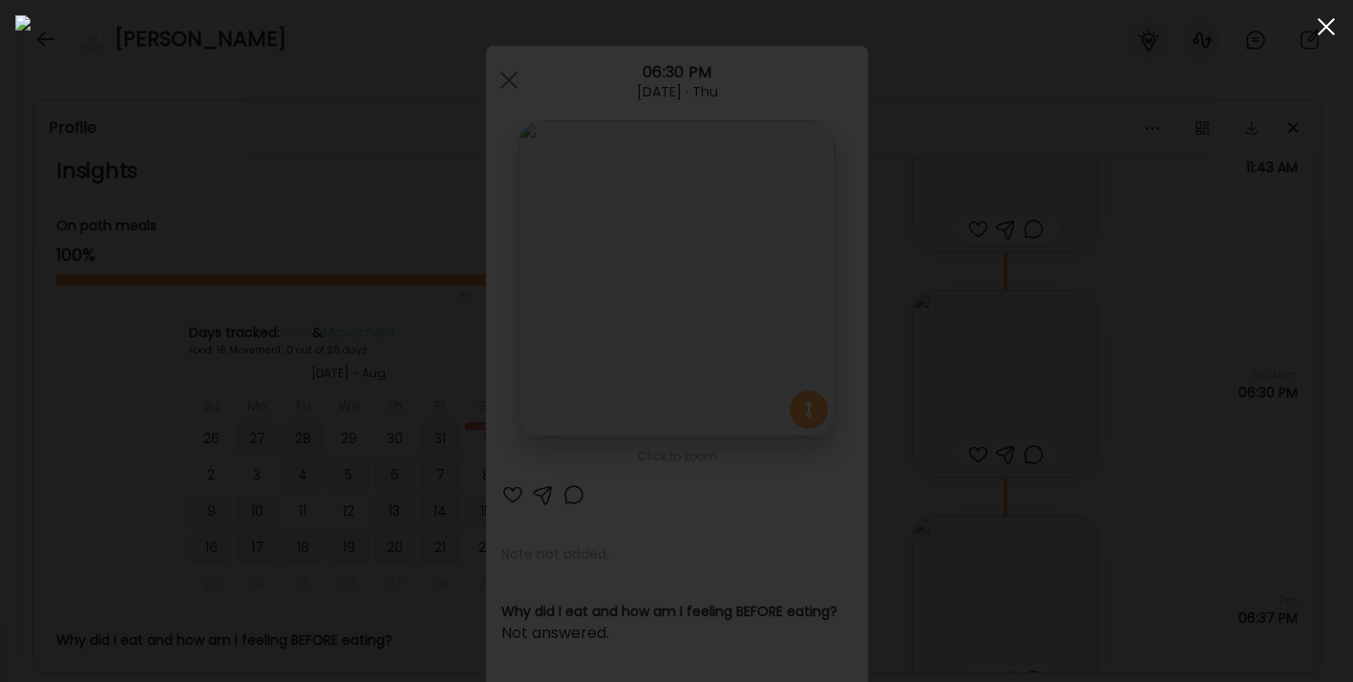
click at [992, 32] on span at bounding box center [1326, 26] width 17 height 17
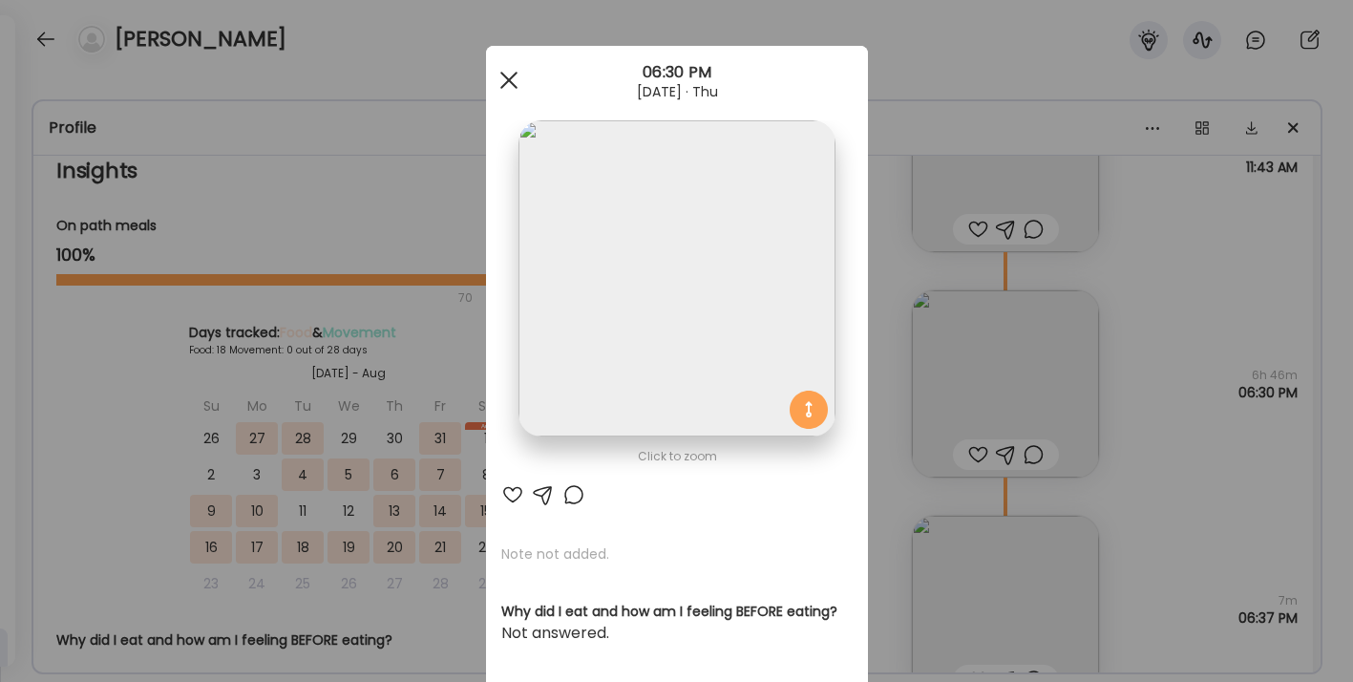
click at [505, 75] on span at bounding box center [507, 80] width 17 height 17
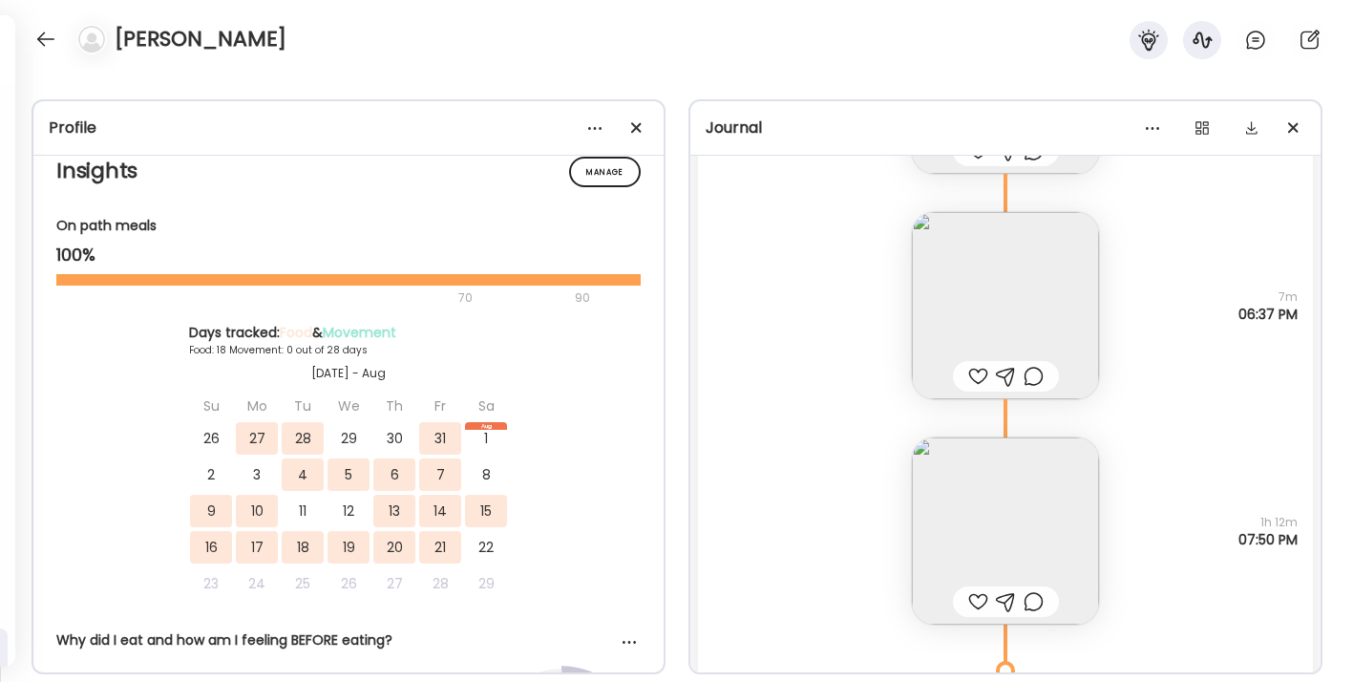
scroll to position [30683, 0]
click at [992, 522] on img at bounding box center [1005, 531] width 187 height 187
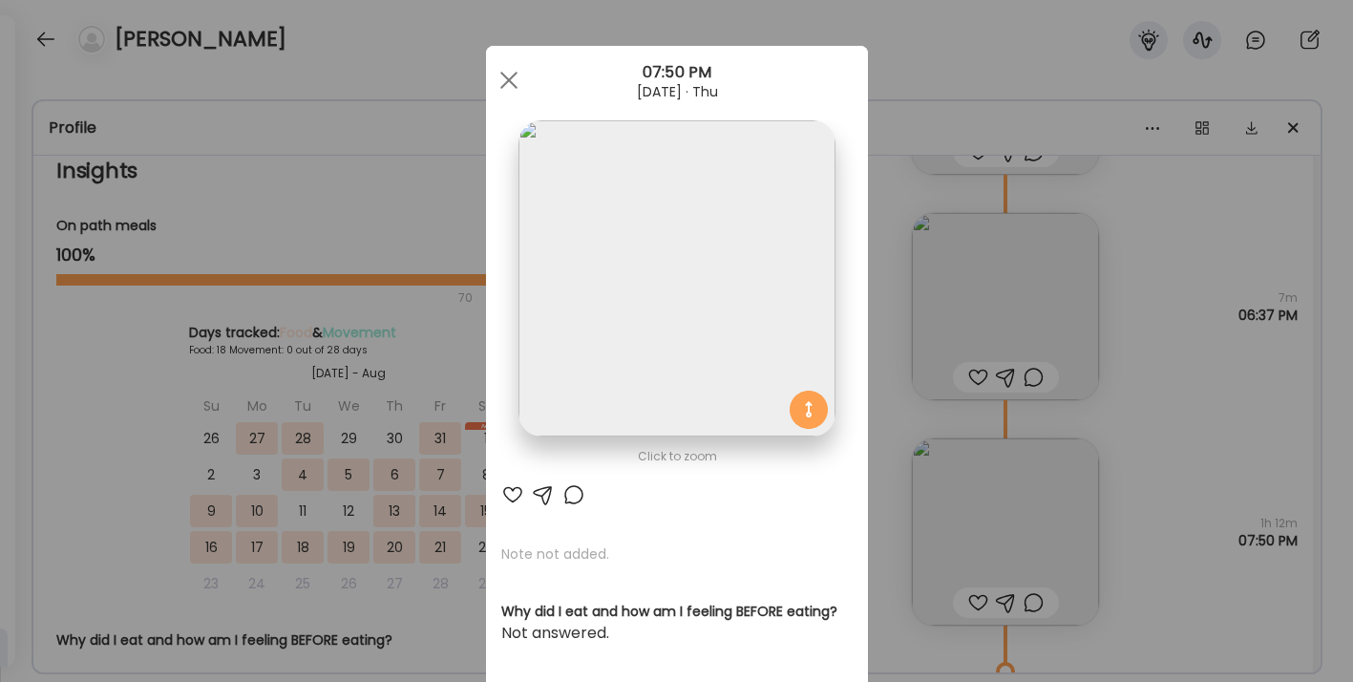
click at [703, 297] on img at bounding box center [677, 278] width 316 height 316
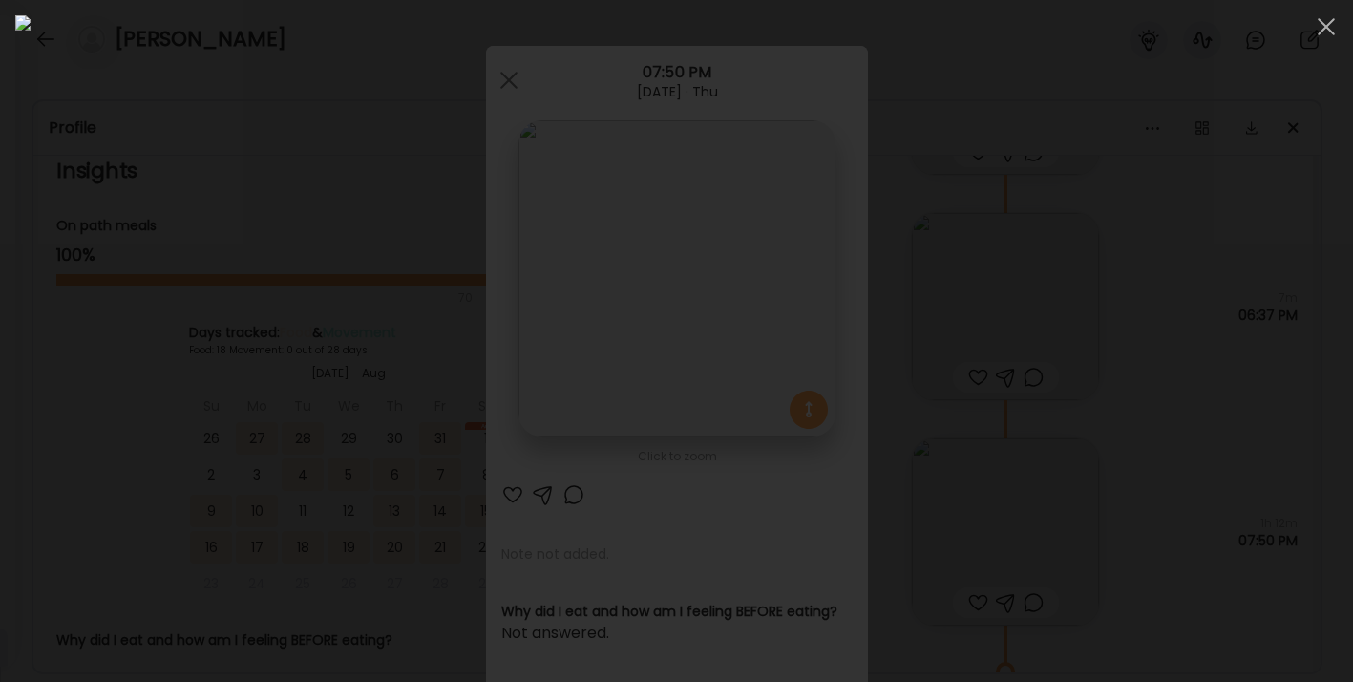
click at [992, 427] on div at bounding box center [676, 340] width 1323 height 651
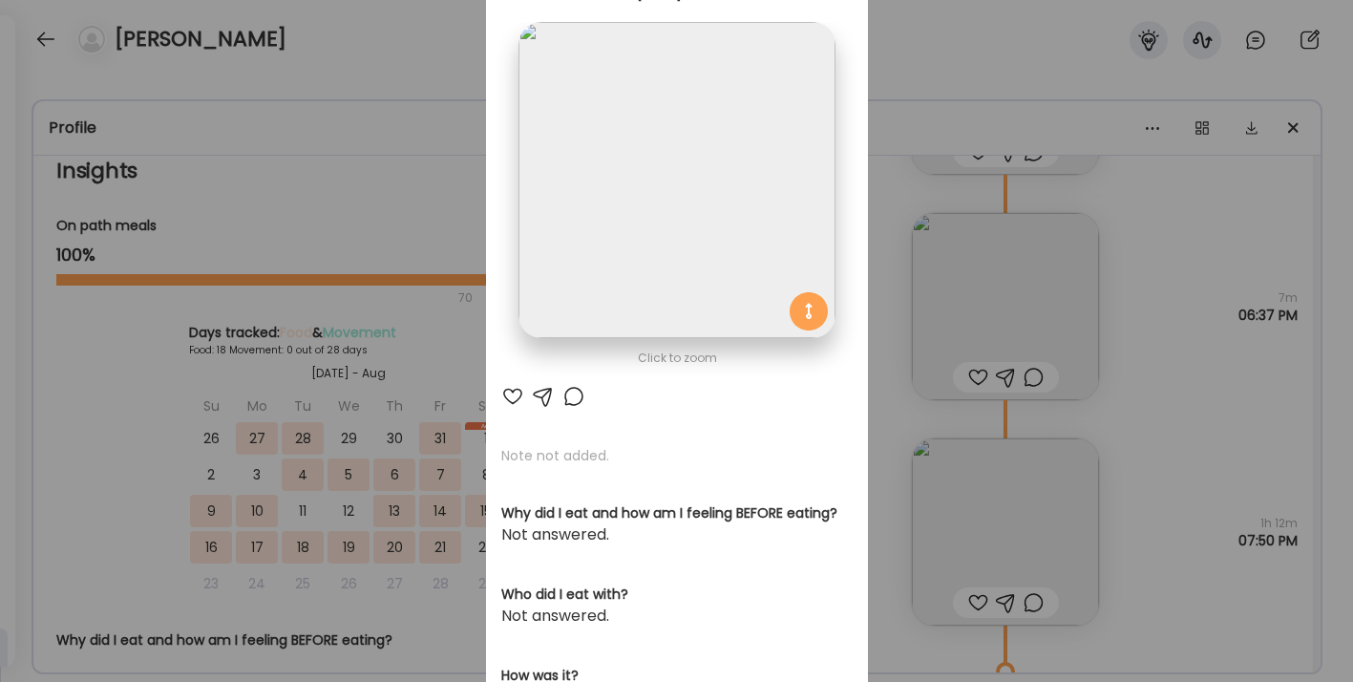
scroll to position [0, 0]
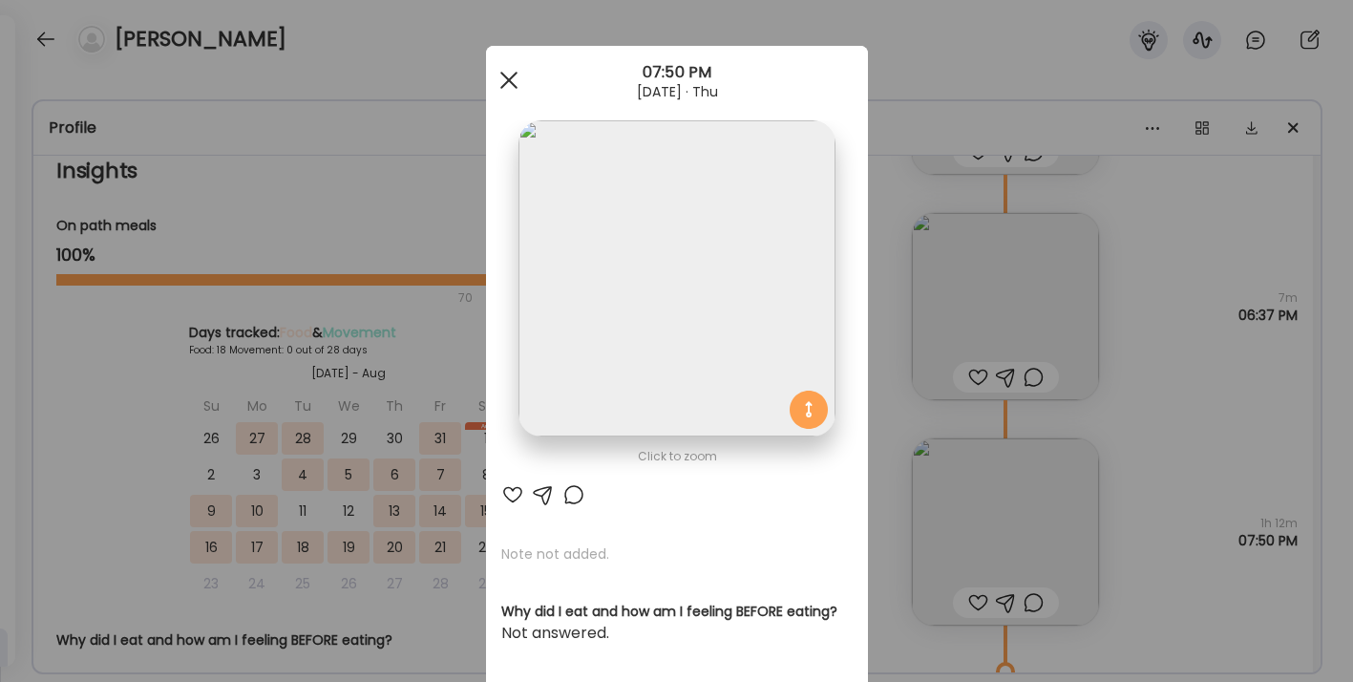
click at [516, 76] on div at bounding box center [509, 80] width 38 height 38
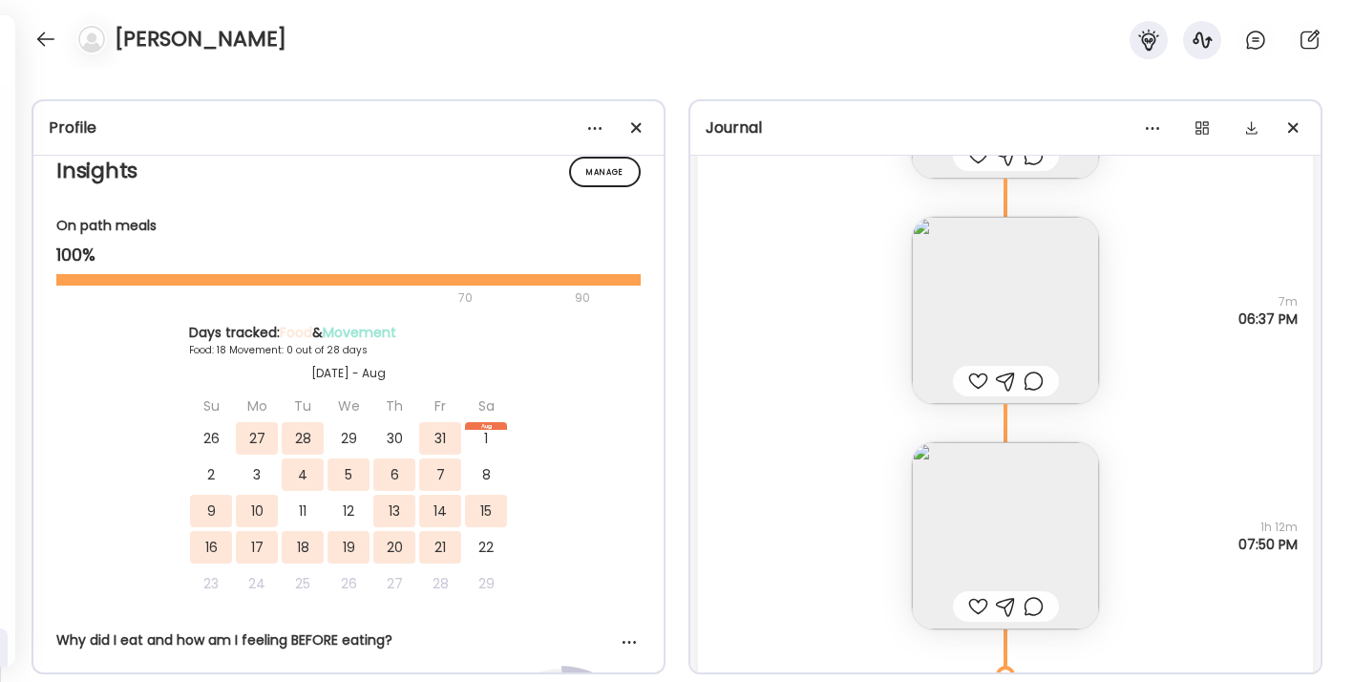
scroll to position [30601, 0]
